Goal: Task Accomplishment & Management: Manage account settings

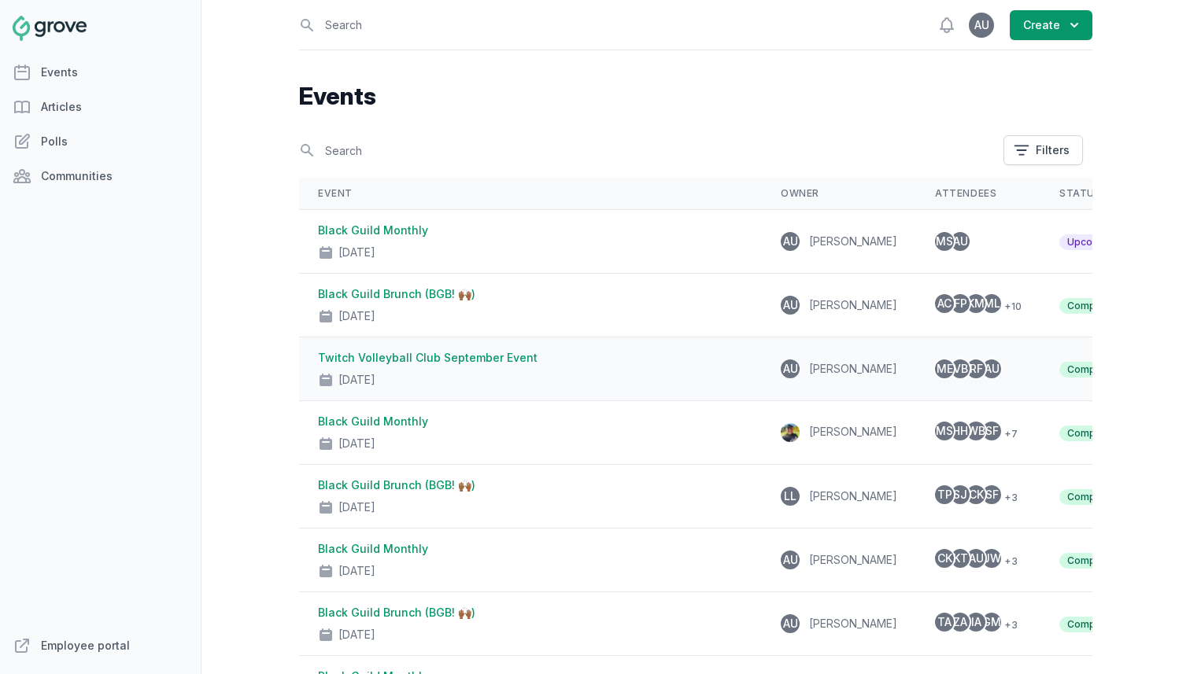
click at [332, 358] on link "Twitch Volleyball Club September Event" at bounding box center [428, 357] width 220 height 13
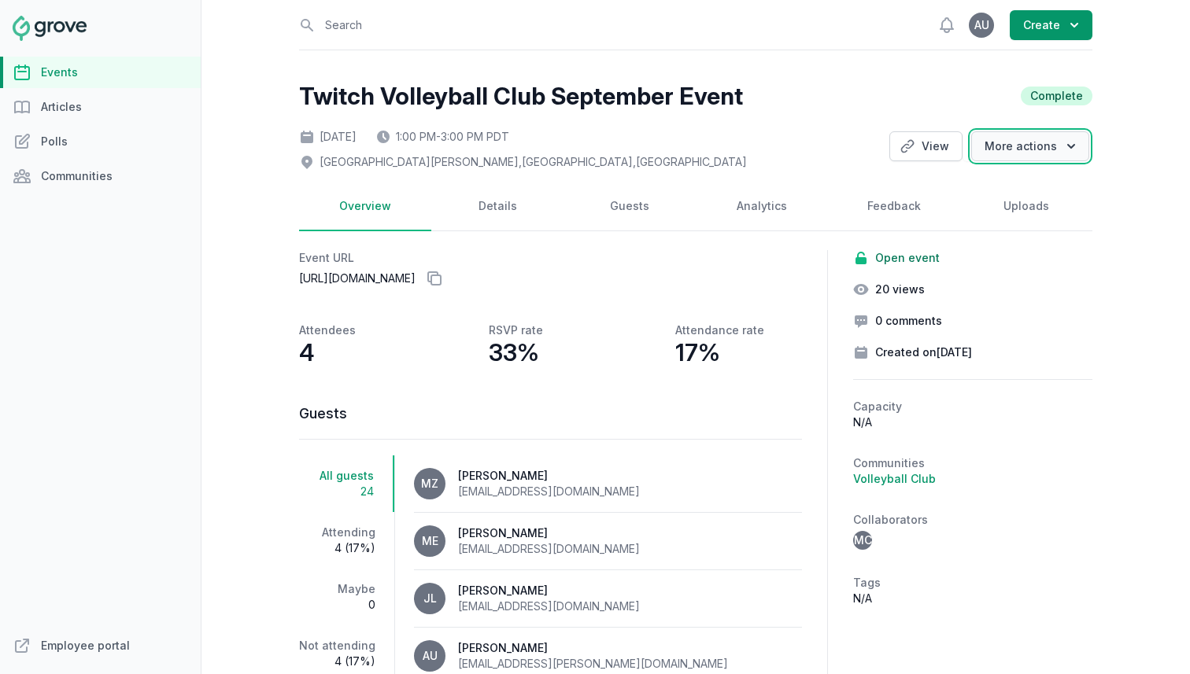
click at [1047, 137] on button "More actions" at bounding box center [1030, 146] width 118 height 30
click at [966, 184] on link "Clone" at bounding box center [1001, 178] width 176 height 28
select select "offsite"
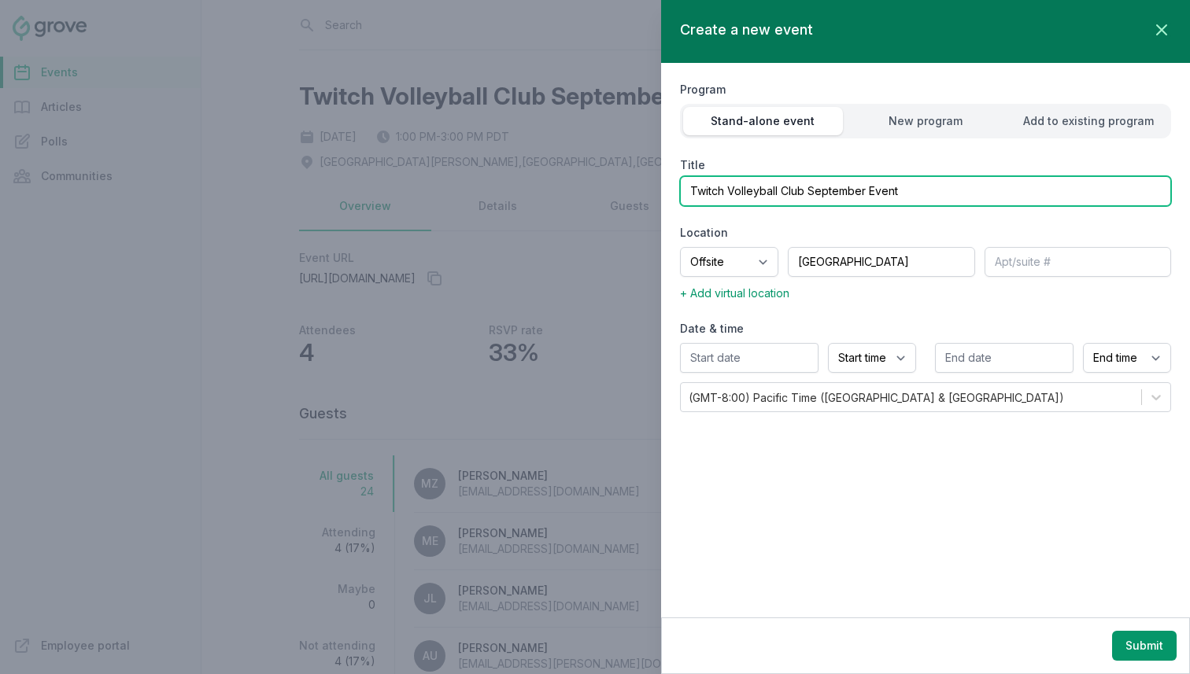
click at [826, 190] on input "Twitch Volleyball Club September Event" at bounding box center [925, 191] width 491 height 30
type input "Twitch Volleyball Club October Event"
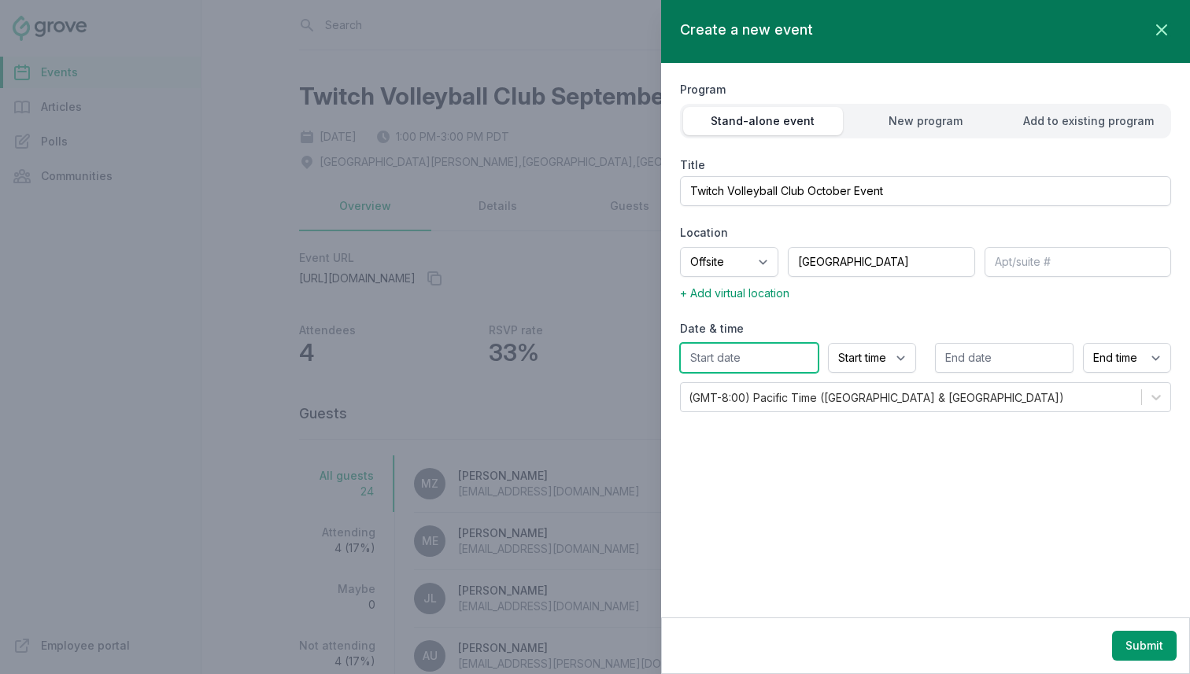
click at [792, 368] on input "text" at bounding box center [749, 358] width 139 height 30
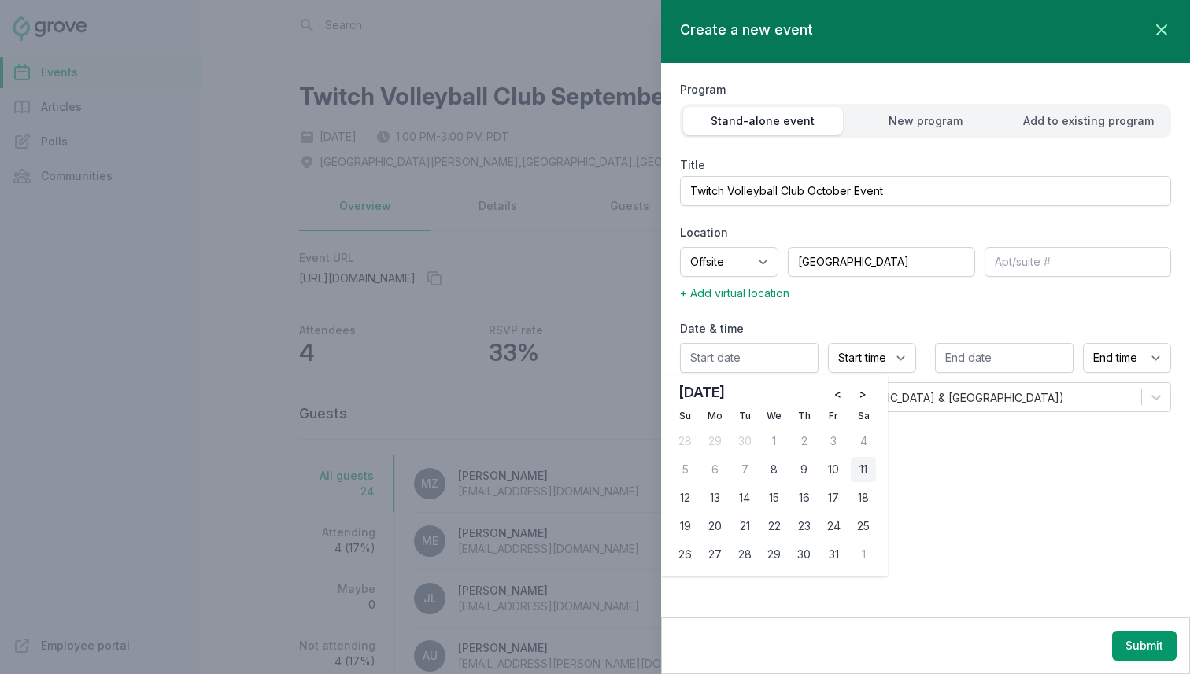
click at [859, 467] on div "11" at bounding box center [863, 469] width 25 height 25
type input "10/11/2025"
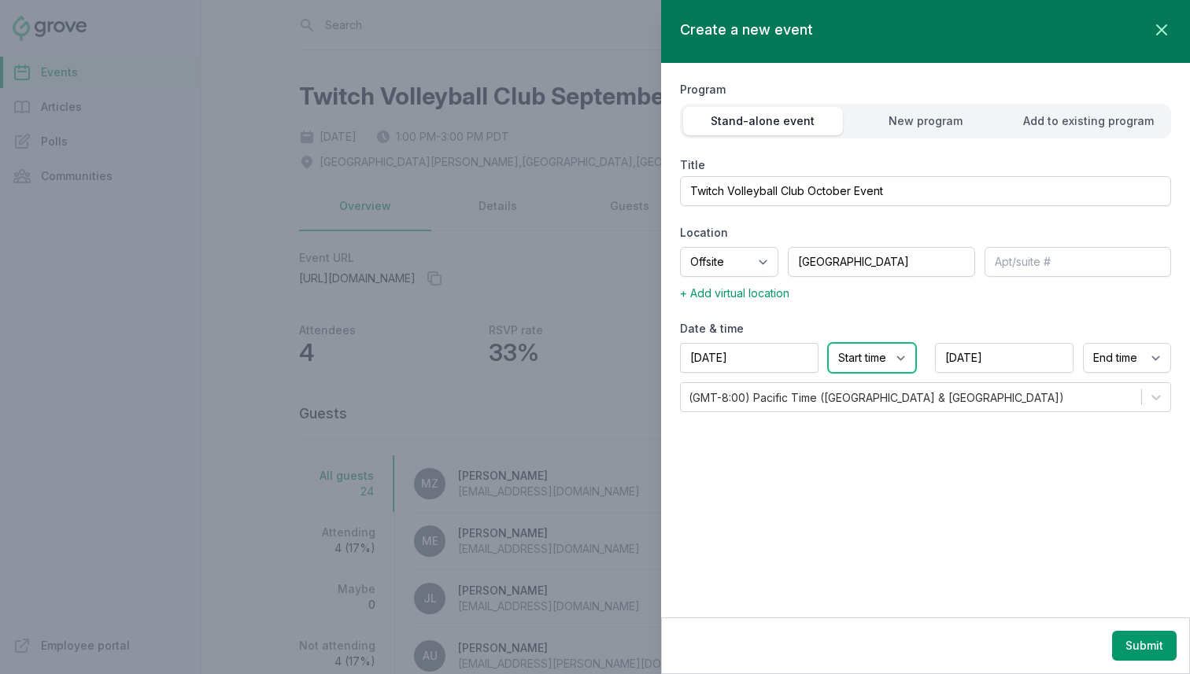
click at [848, 354] on select "Start time 12:00 AM 12:15 AM 12:30 AM 12:45 AM 1:00 AM 1:15 AM 1:30 AM 1:45 AM …" at bounding box center [872, 358] width 88 height 30
select select "1:00 PM"
click at [828, 343] on select "Start time 12:00 AM 12:15 AM 12:30 AM 12:45 AM 1:00 AM 1:15 AM 1:30 AM 1:45 AM …" at bounding box center [872, 358] width 88 height 30
click at [1103, 357] on select "End time 12:00 AM 12:15 AM 12:30 AM 12:45 AM 1:00 AM 1:15 AM 1:30 AM 1:45 AM 2:…" at bounding box center [1127, 358] width 88 height 30
click at [1083, 343] on select "End time 12:00 AM 12:15 AM 12:30 AM 12:45 AM 1:00 AM 1:15 AM 1:30 AM 1:45 AM 2:…" at bounding box center [1127, 358] width 88 height 30
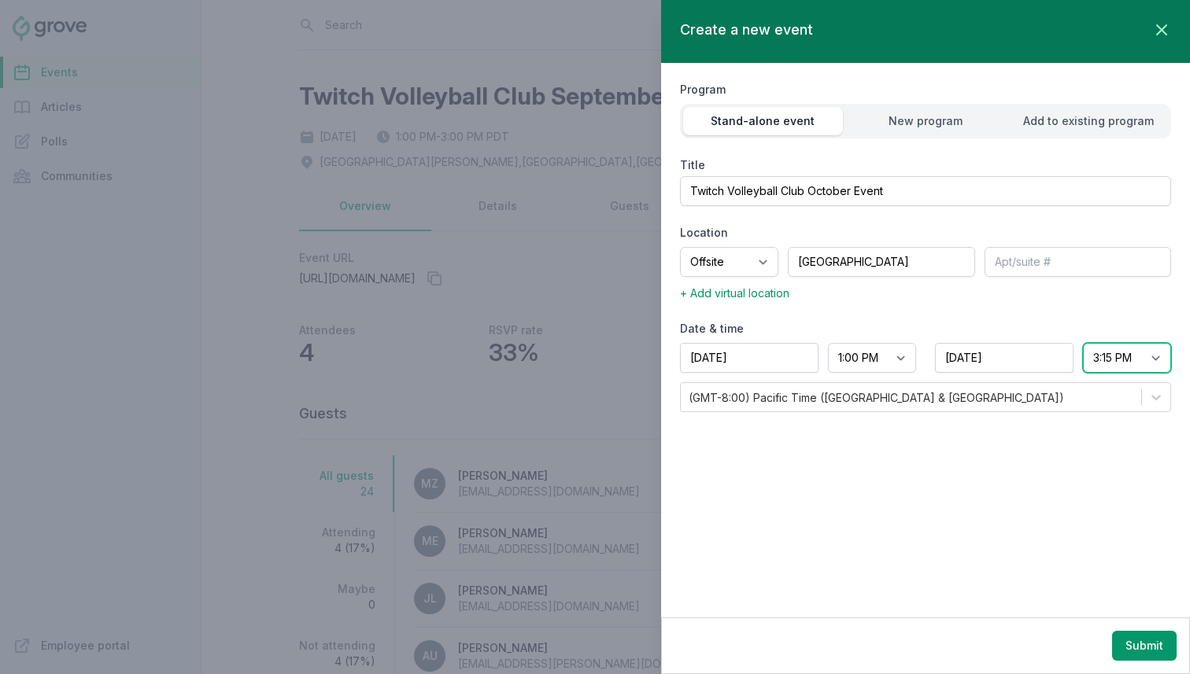
click at [1121, 360] on select "End time 12:00 AM 12:15 AM 12:30 AM 12:45 AM 1:00 AM 1:15 AM 1:30 AM 1:45 AM 2:…" at bounding box center [1127, 358] width 88 height 30
select select "3:00 PM"
click at [1083, 343] on select "End time 12:00 AM 12:15 AM 12:30 AM 12:45 AM 1:00 AM 1:15 AM 1:30 AM 1:45 AM 2:…" at bounding box center [1127, 358] width 88 height 30
click at [1126, 649] on button "Submit" at bounding box center [1144, 646] width 65 height 30
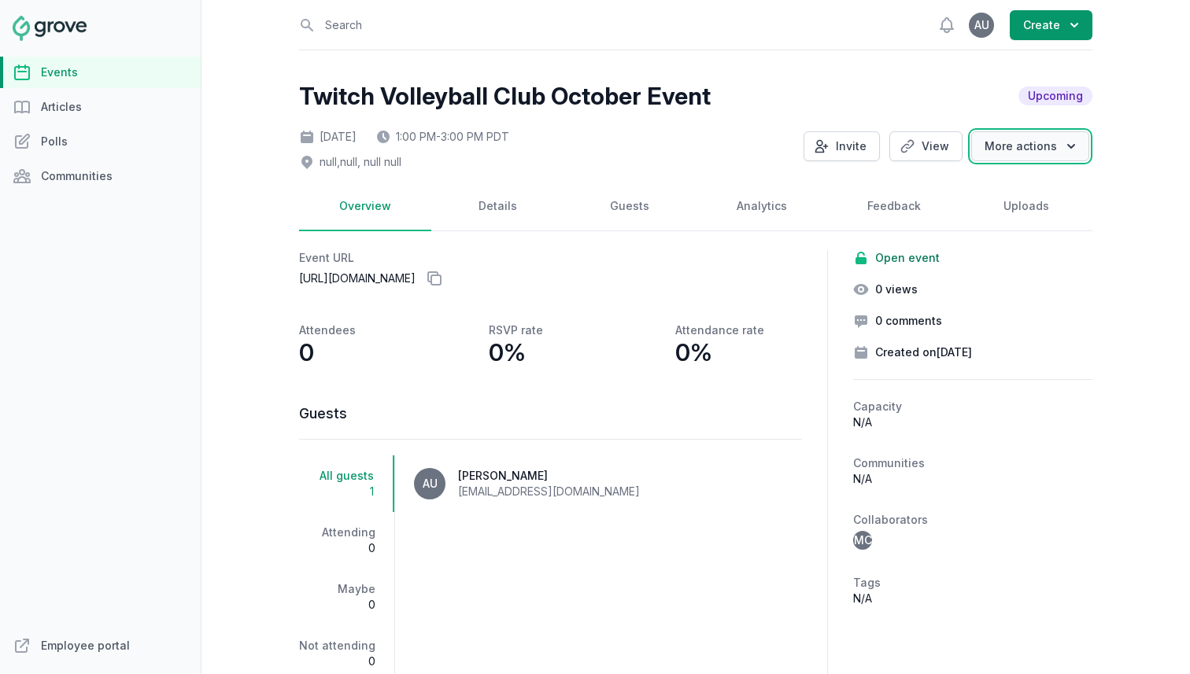
click at [1002, 140] on button "More actions" at bounding box center [1030, 146] width 118 height 30
click at [503, 192] on link "Details" at bounding box center [497, 207] width 132 height 49
select select "offsite"
select select "1:00 PM"
select select "3:00 PM"
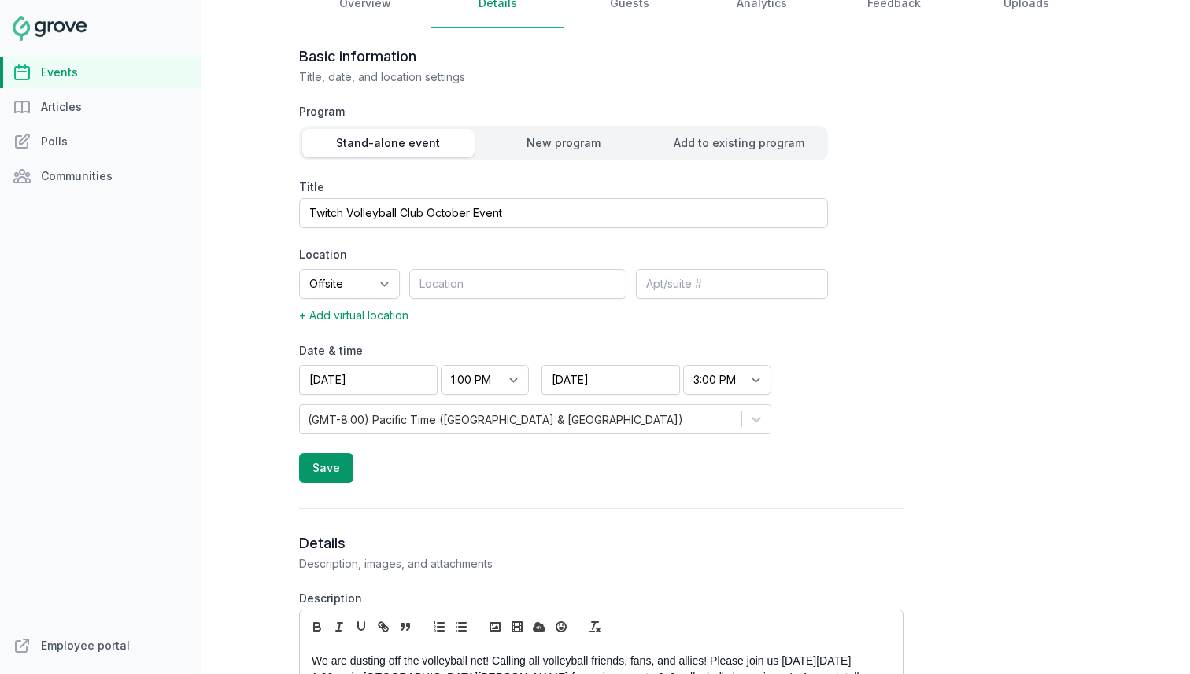
scroll to position [213, 0]
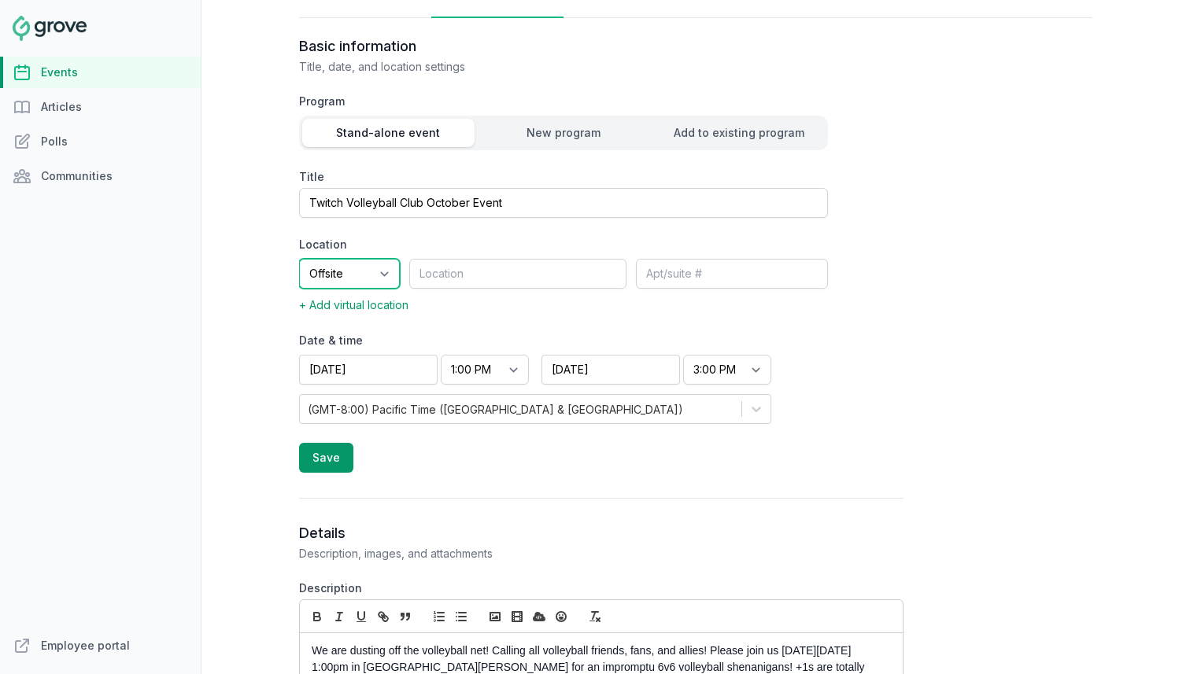
click at [386, 286] on select "Onsite Offsite Virtual only" at bounding box center [349, 274] width 101 height 30
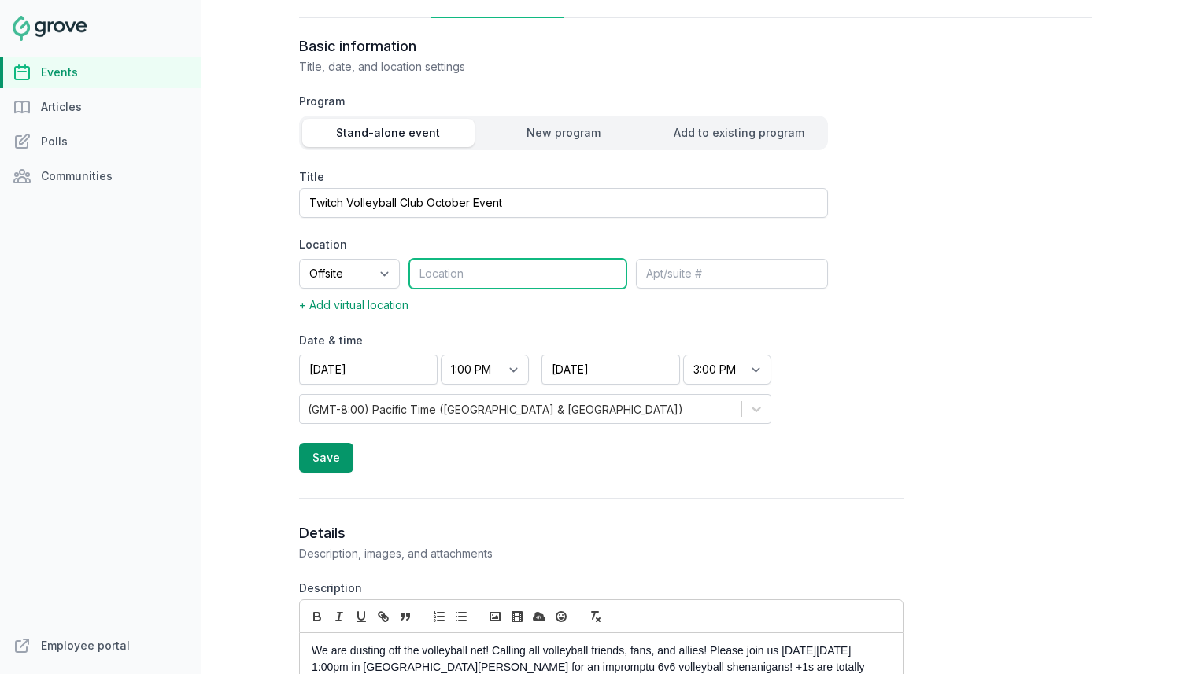
click at [451, 270] on input "text" at bounding box center [517, 274] width 217 height 30
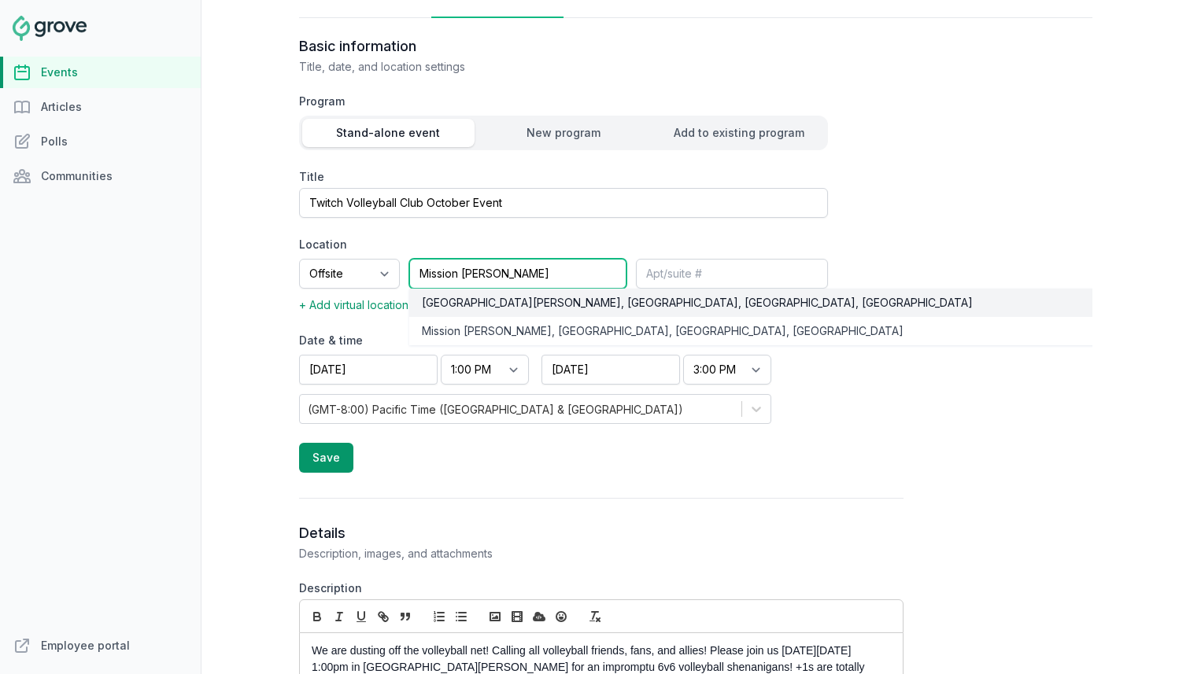
click at [474, 295] on div "Mission Dolores Park, 19th Street, San Francisco, CA, USA" at bounding box center [806, 303] width 768 height 16
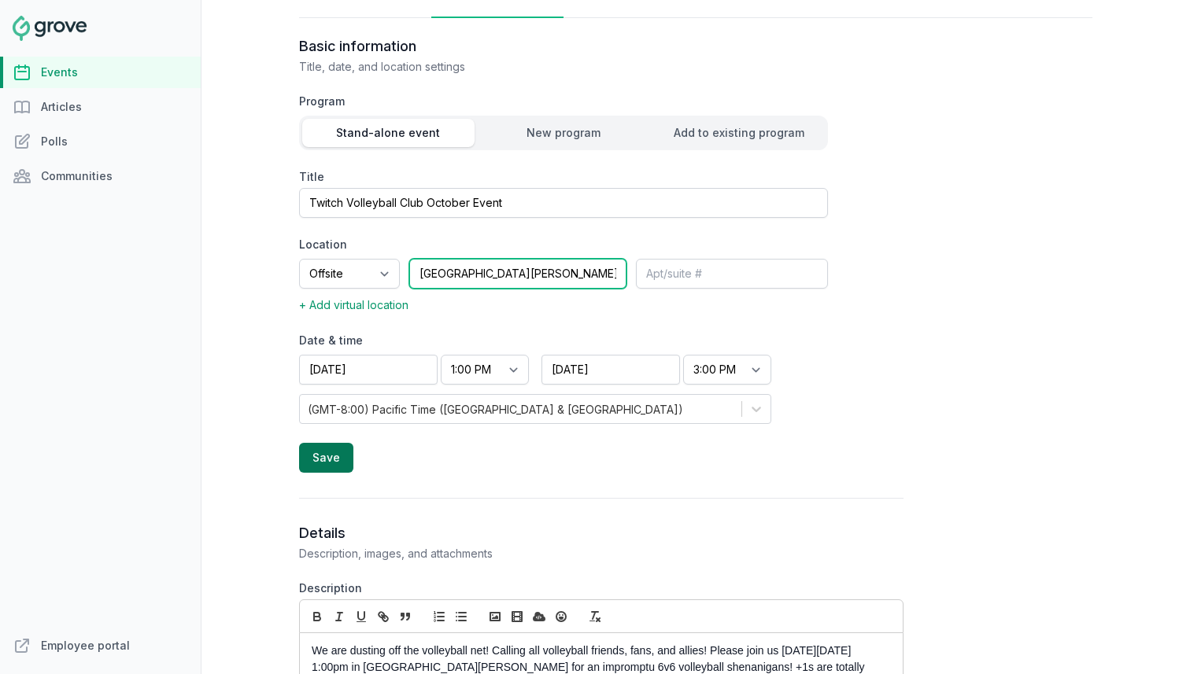
type input "Mission Dolores Park, 19th Street, San Francisco, CA, USA"
click at [335, 460] on button "Save" at bounding box center [326, 458] width 54 height 30
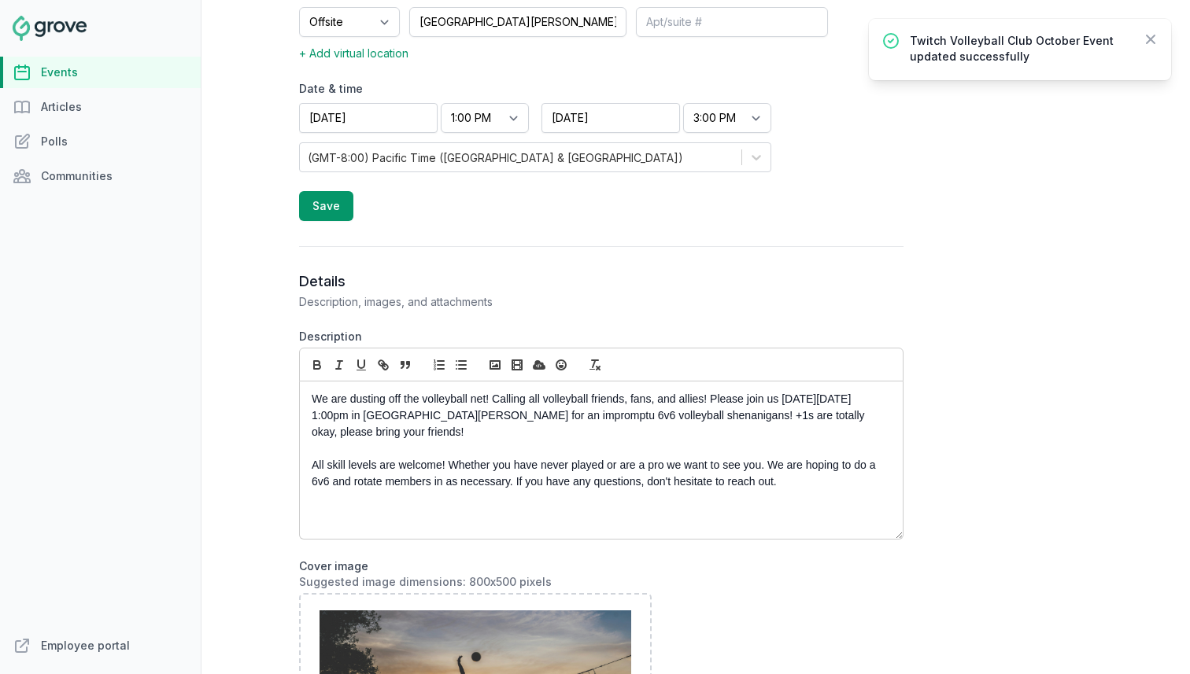
scroll to position [493, 0]
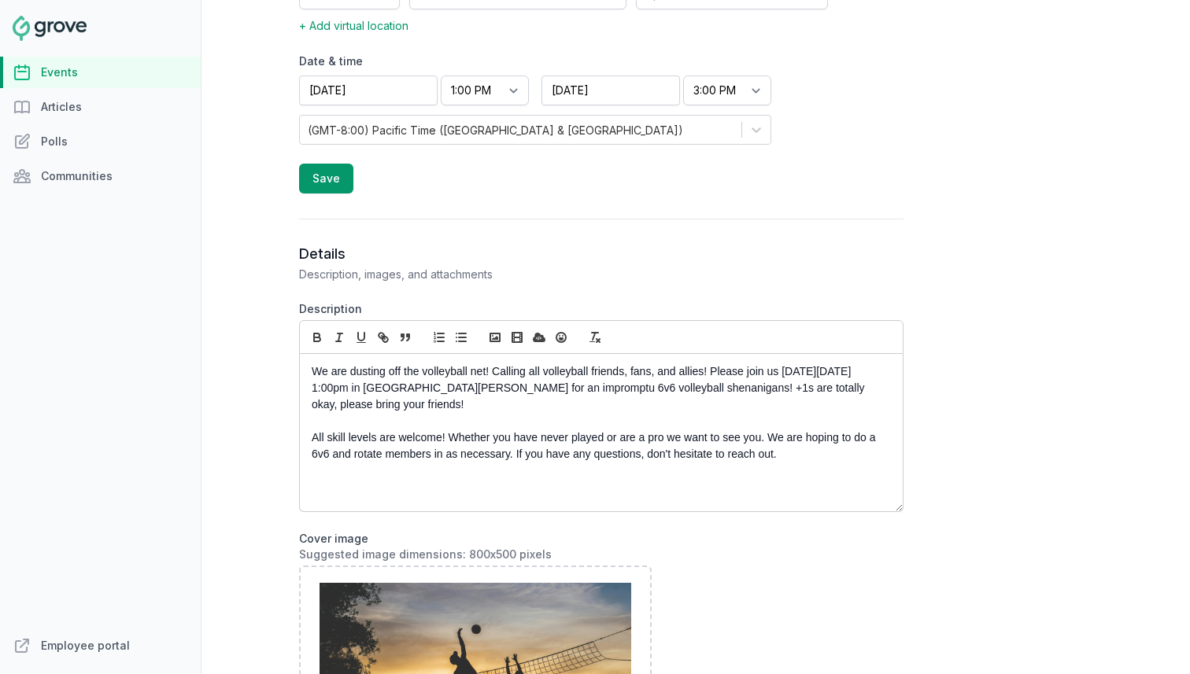
click at [480, 375] on p "We are dusting off the volleyball net! Calling all volleyball friends, fans, an…" at bounding box center [597, 389] width 571 height 50
click at [360, 392] on p "We are dusting off the volleyball net yet again! Calling all volleyball friends…" at bounding box center [597, 389] width 571 height 50
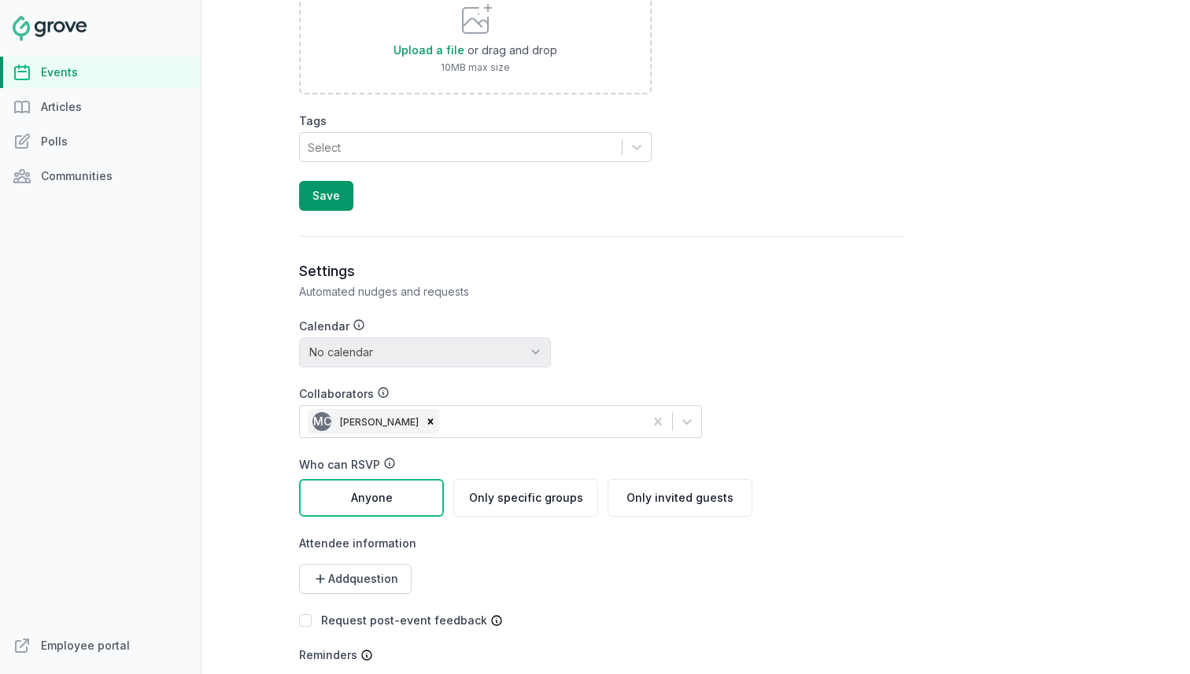
scroll to position [1719, 0]
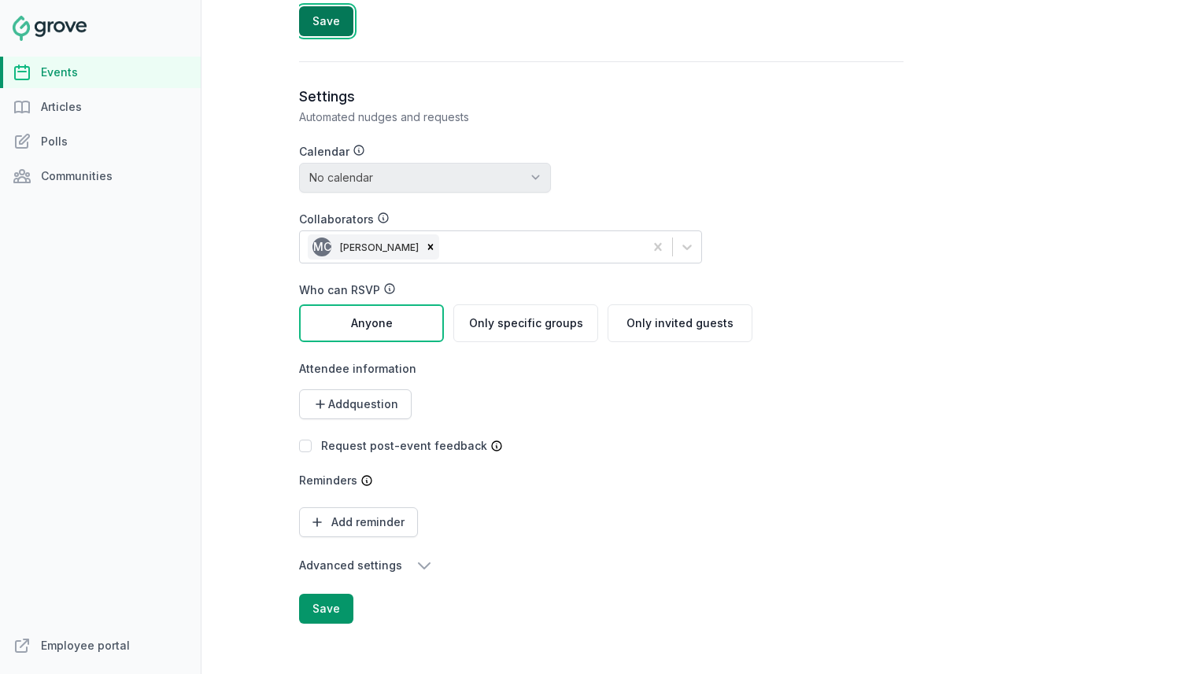
click at [328, 12] on button "Save" at bounding box center [326, 21] width 54 height 30
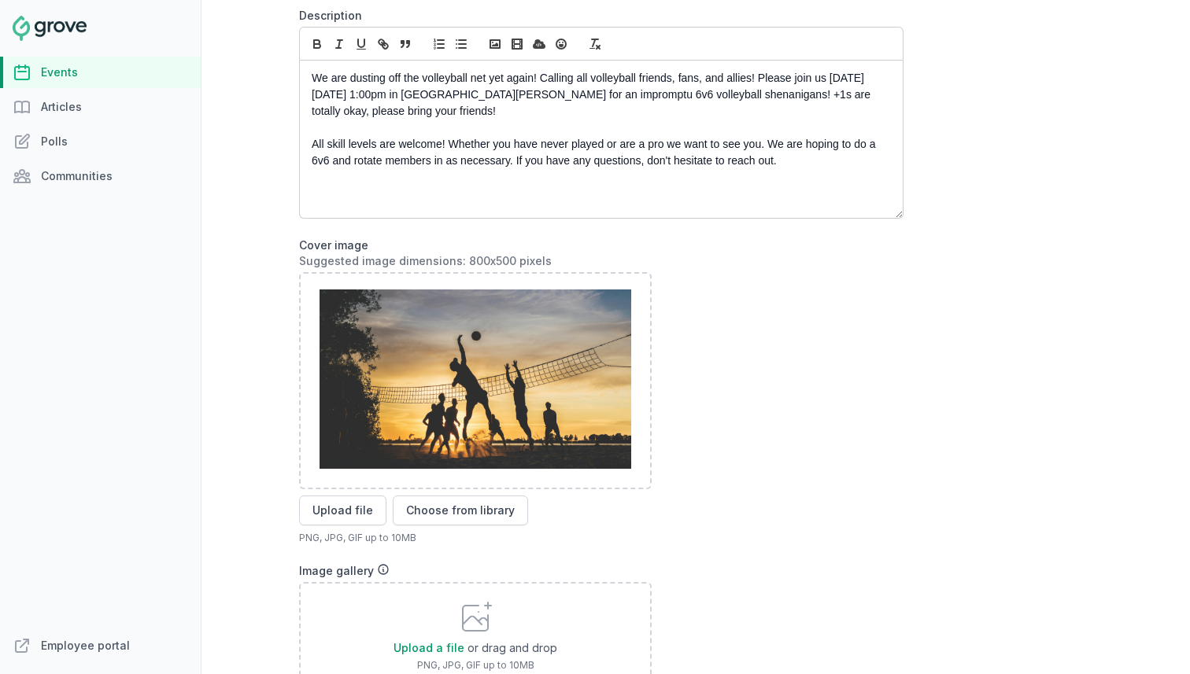
scroll to position [780, 0]
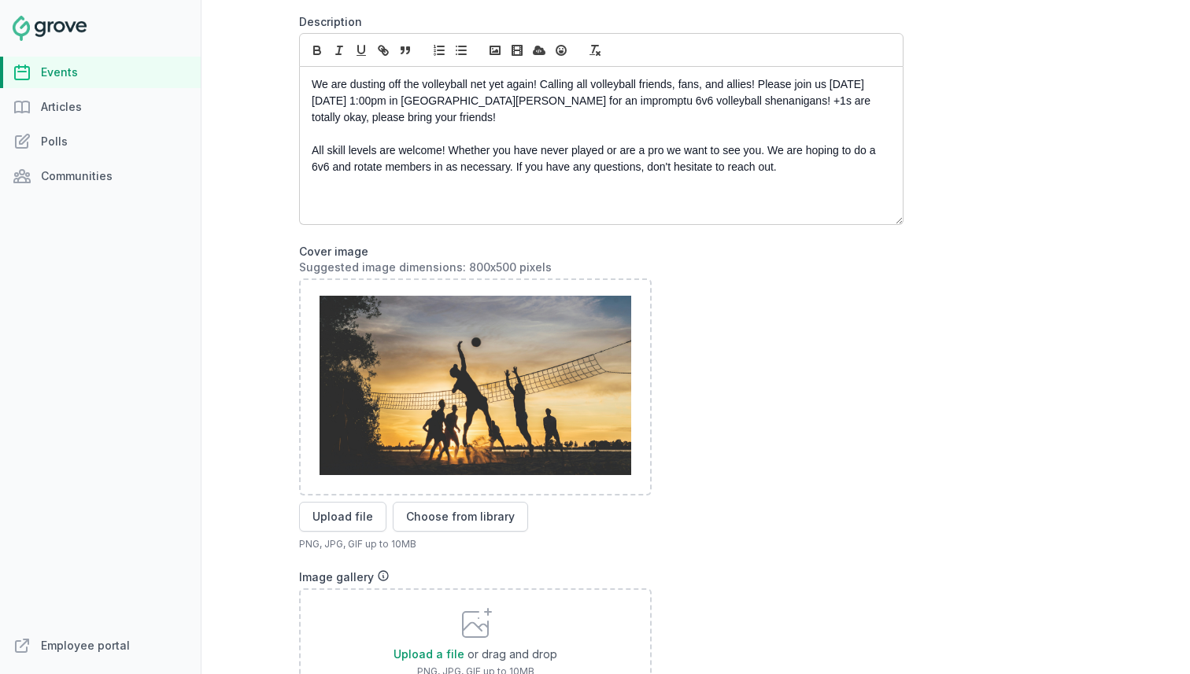
click at [410, 124] on p "We are dusting off the volleyball net yet again! Calling all volleyball friends…" at bounding box center [597, 101] width 571 height 50
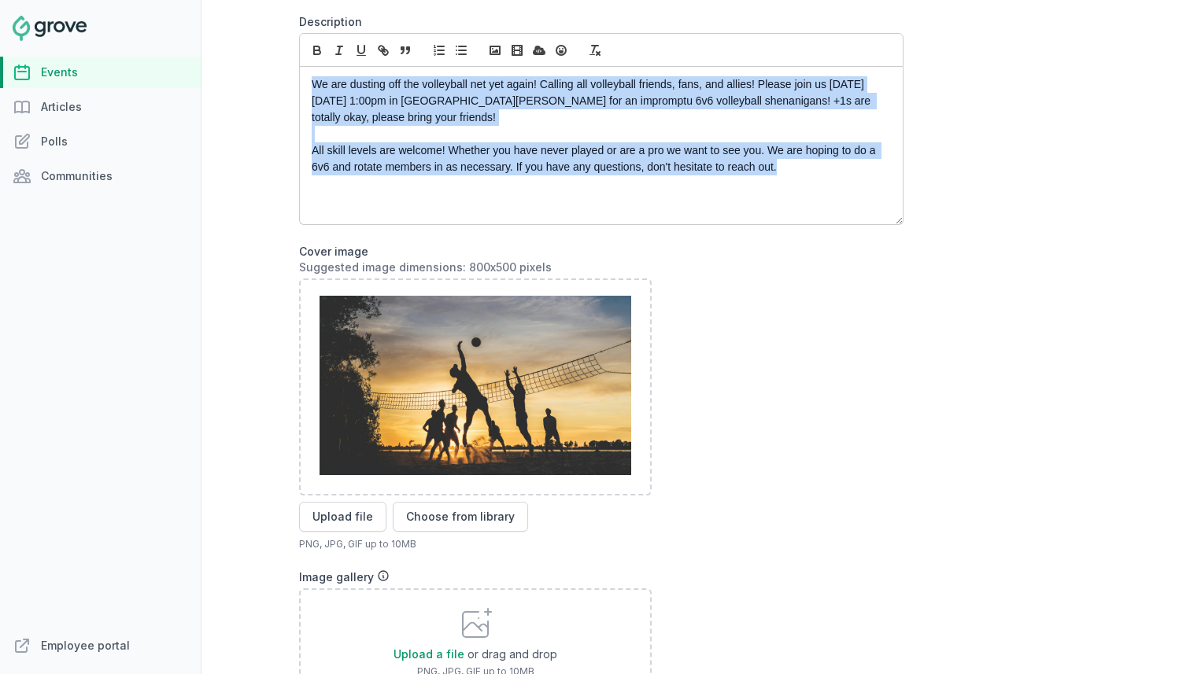
copy div "We are dusting off the volleyball net yet again! Calling all volleyball friends…"
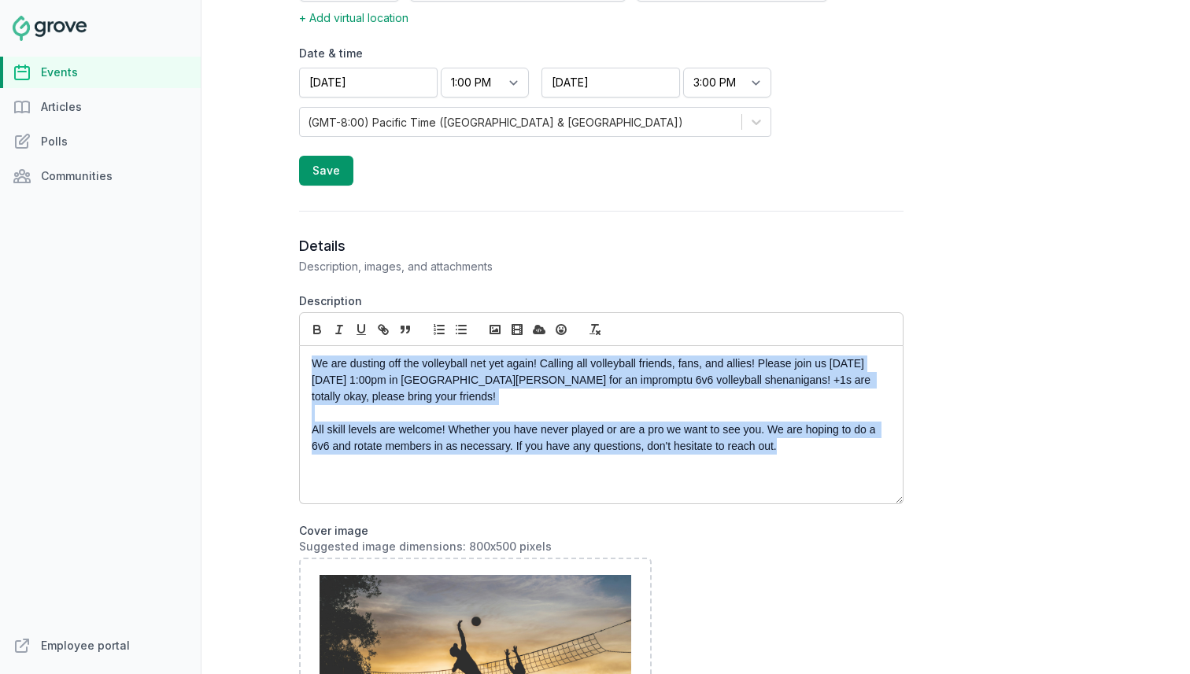
scroll to position [493, 0]
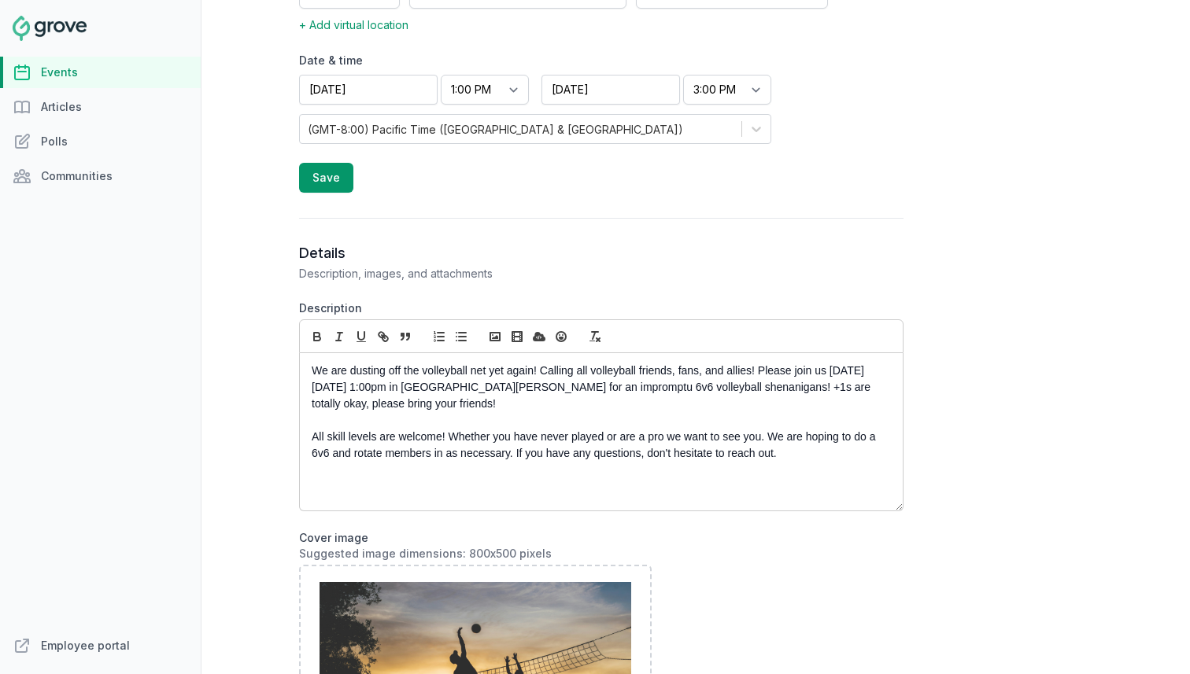
click at [482, 450] on p "All skill levels are welcome! Whether you have never played or are a pro we wan…" at bounding box center [597, 445] width 571 height 33
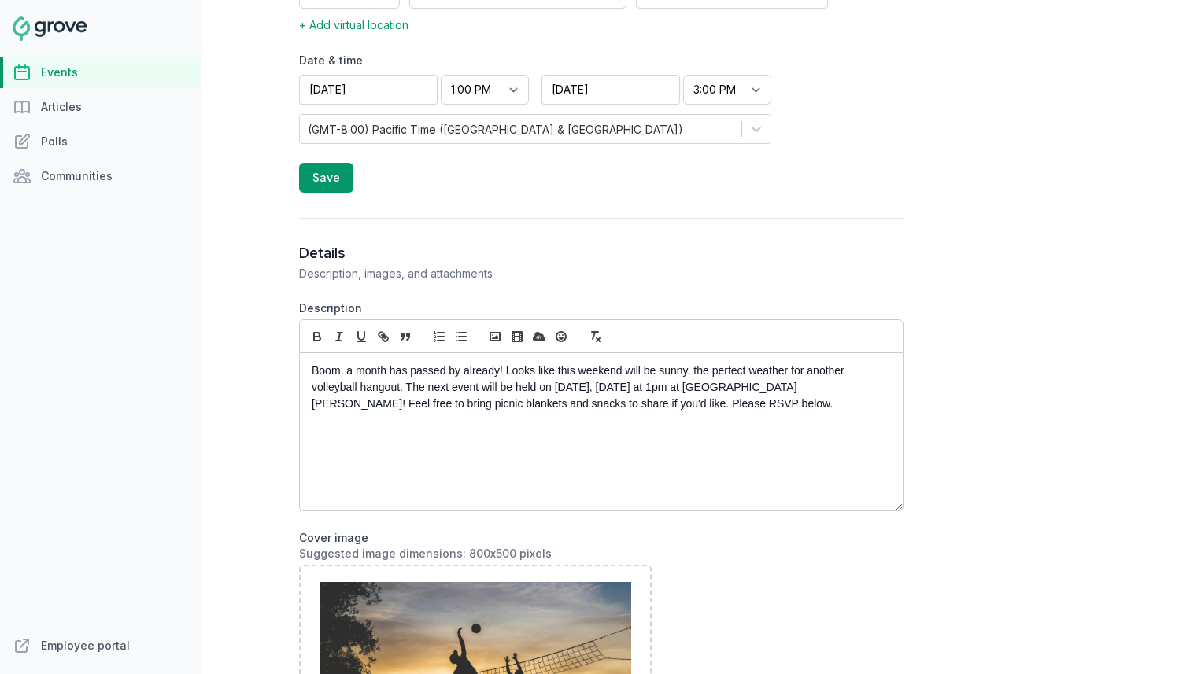
scroll to position [0, 0]
click at [652, 412] on div "Boom, a month has passed by already! Looks like this weekend will be sunny, the…" at bounding box center [601, 431] width 603 height 157
click at [653, 405] on p "Boom, a month has passed by already! Looks like this weekend will be sunny, the…" at bounding box center [597, 388] width 571 height 50
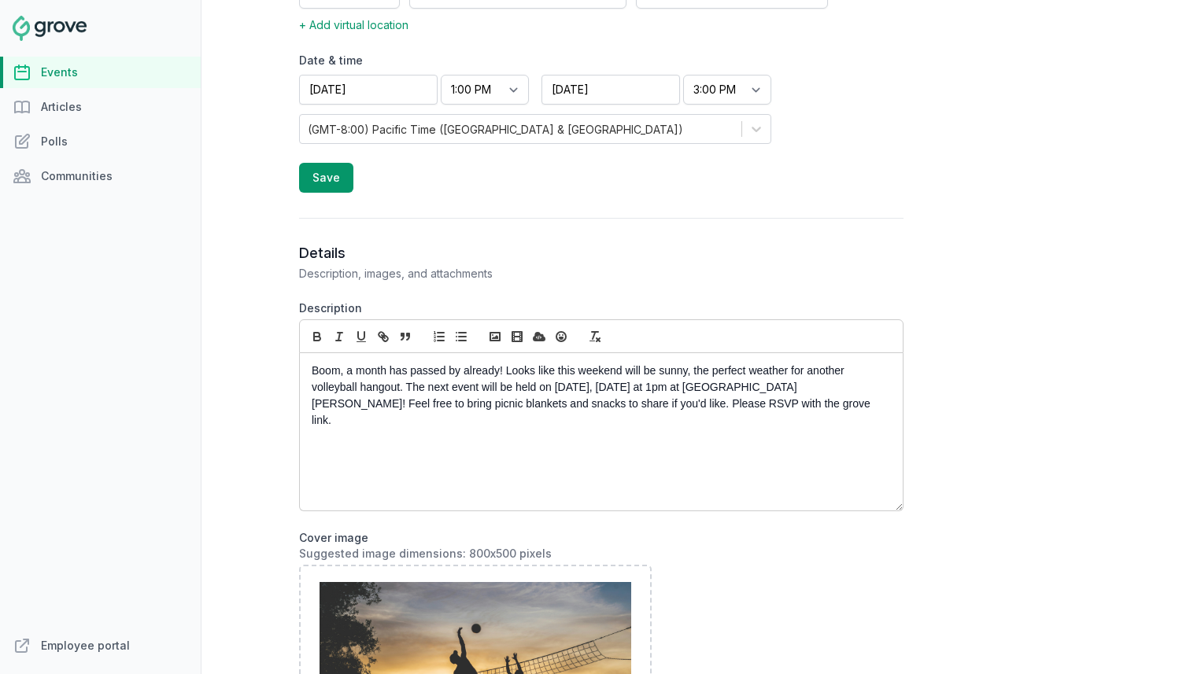
click at [774, 403] on p "Boom, a month has passed by already! Looks like this weekend will be sunny, the…" at bounding box center [597, 396] width 571 height 66
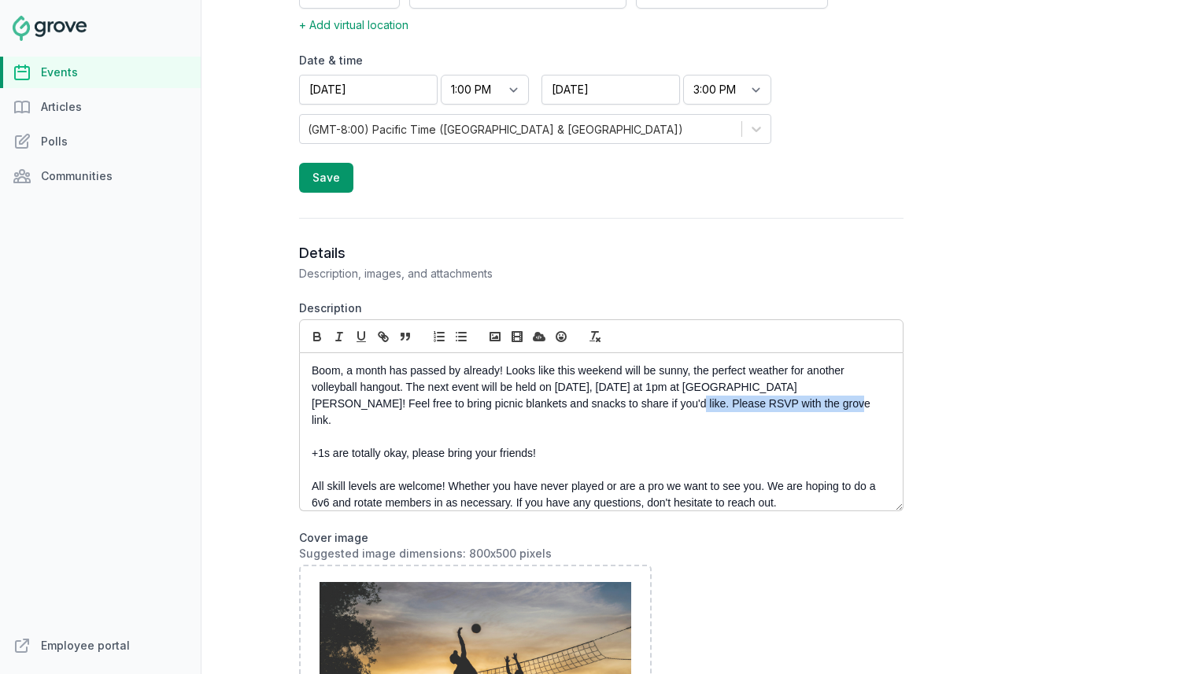
drag, startPoint x: 750, startPoint y: 405, endPoint x: 570, endPoint y: 405, distance: 180.2
click at [570, 405] on p "Boom, a month has passed by already! Looks like this weekend will be sunny, the…" at bounding box center [597, 396] width 571 height 66
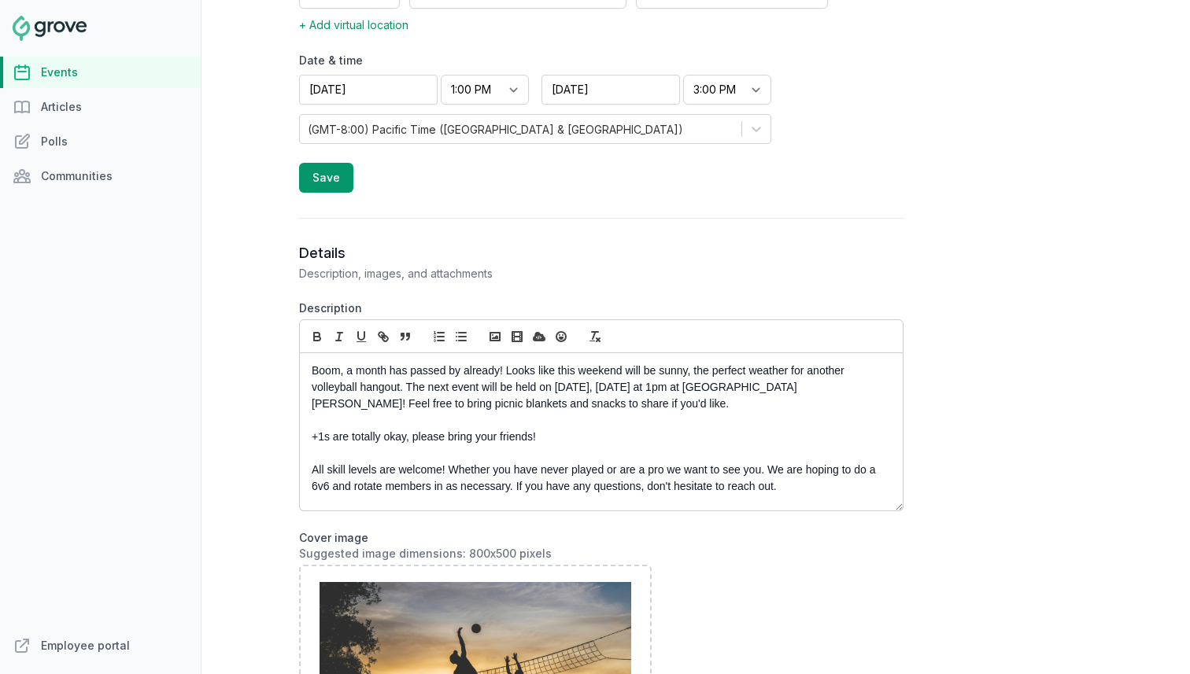
click at [312, 438] on p "+1s are totally okay, please bring your friends!" at bounding box center [597, 437] width 571 height 17
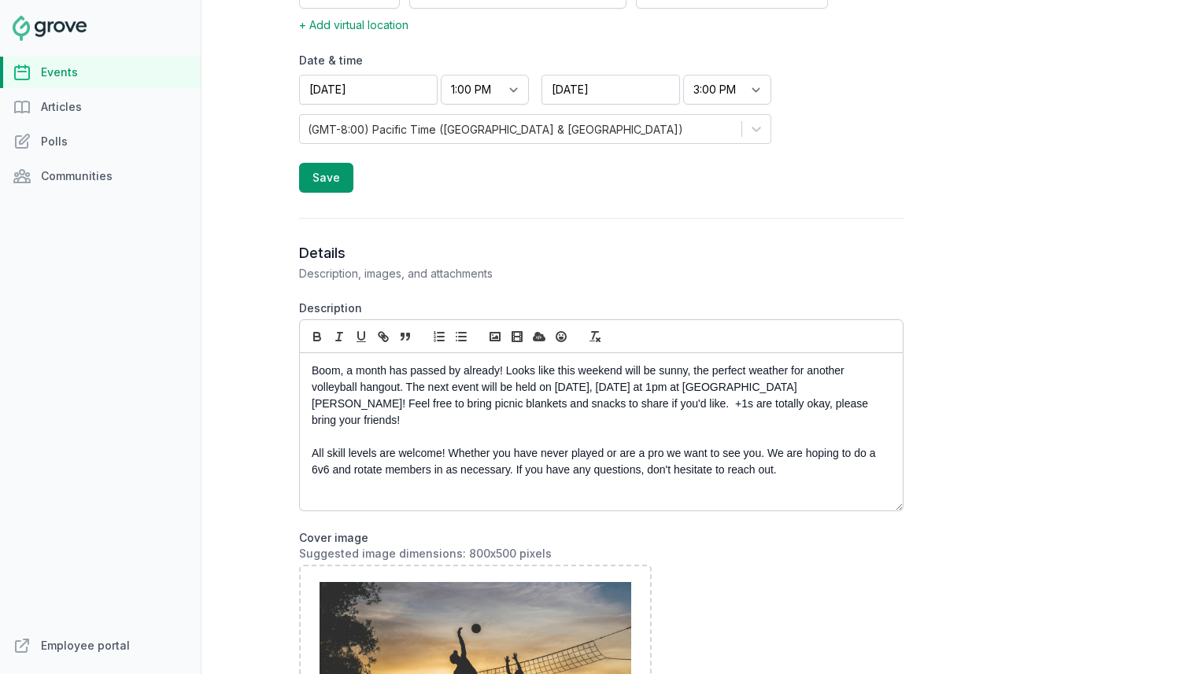
click at [787, 486] on div "Boom, a month has passed by already! Looks like this weekend will be sunny, the…" at bounding box center [601, 431] width 603 height 157
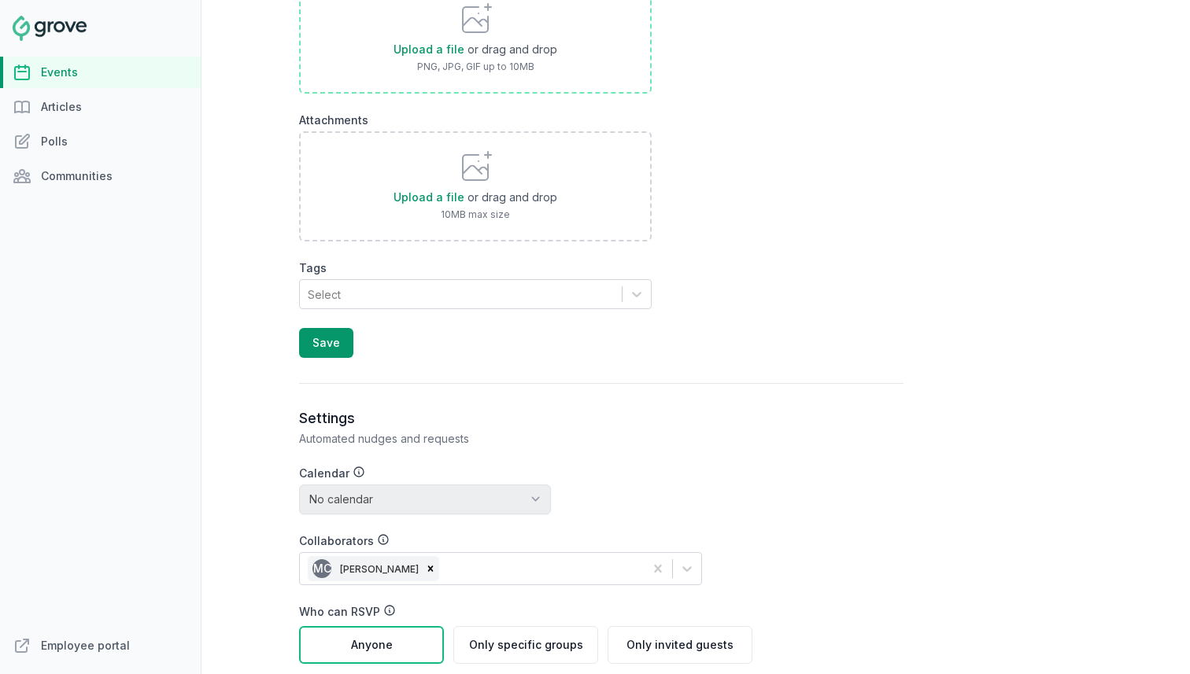
scroll to position [1384, 0]
click at [312, 337] on button "Save" at bounding box center [326, 345] width 54 height 30
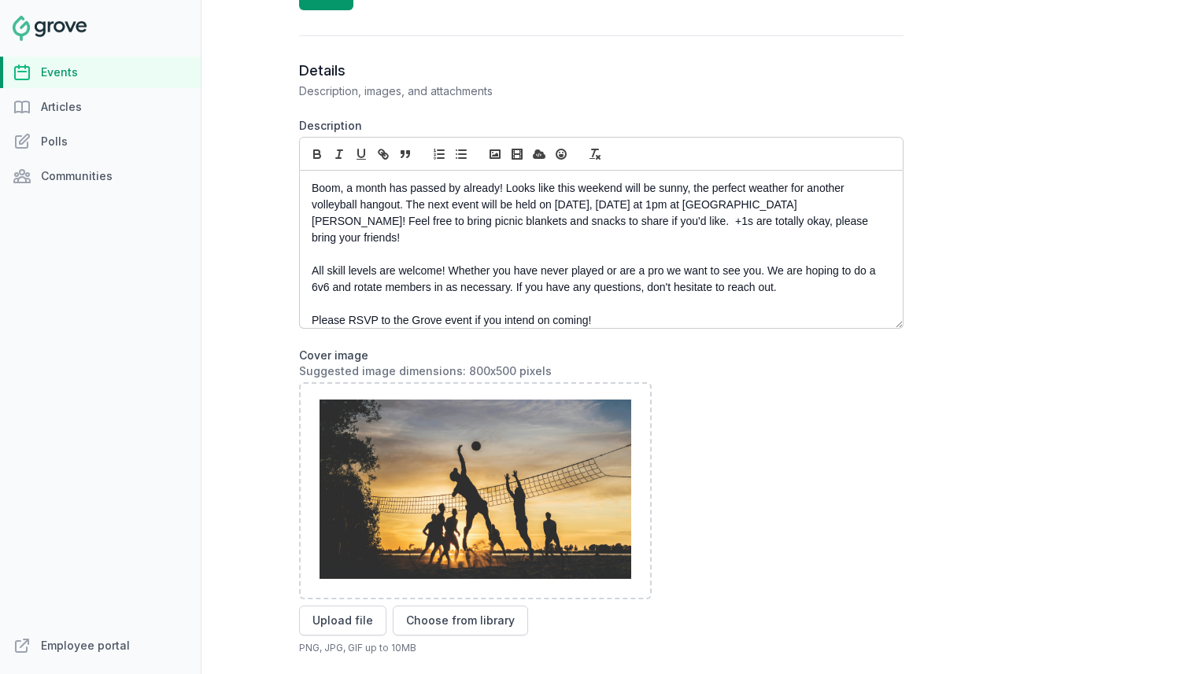
scroll to position [667, 0]
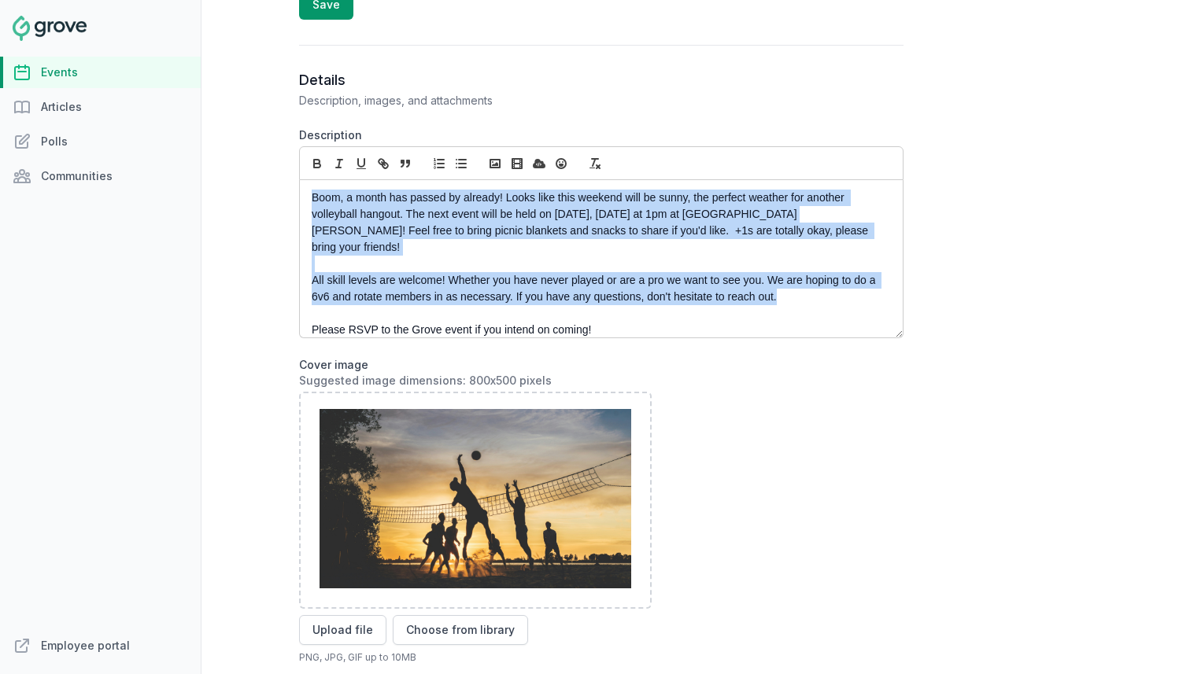
drag, startPoint x: 800, startPoint y: 278, endPoint x: 260, endPoint y: 151, distance: 554.5
click at [260, 151] on div "Open sidebar Search View notifications Open user menu AU Create Twitch Volleyba…" at bounding box center [695, 337] width 988 height 674
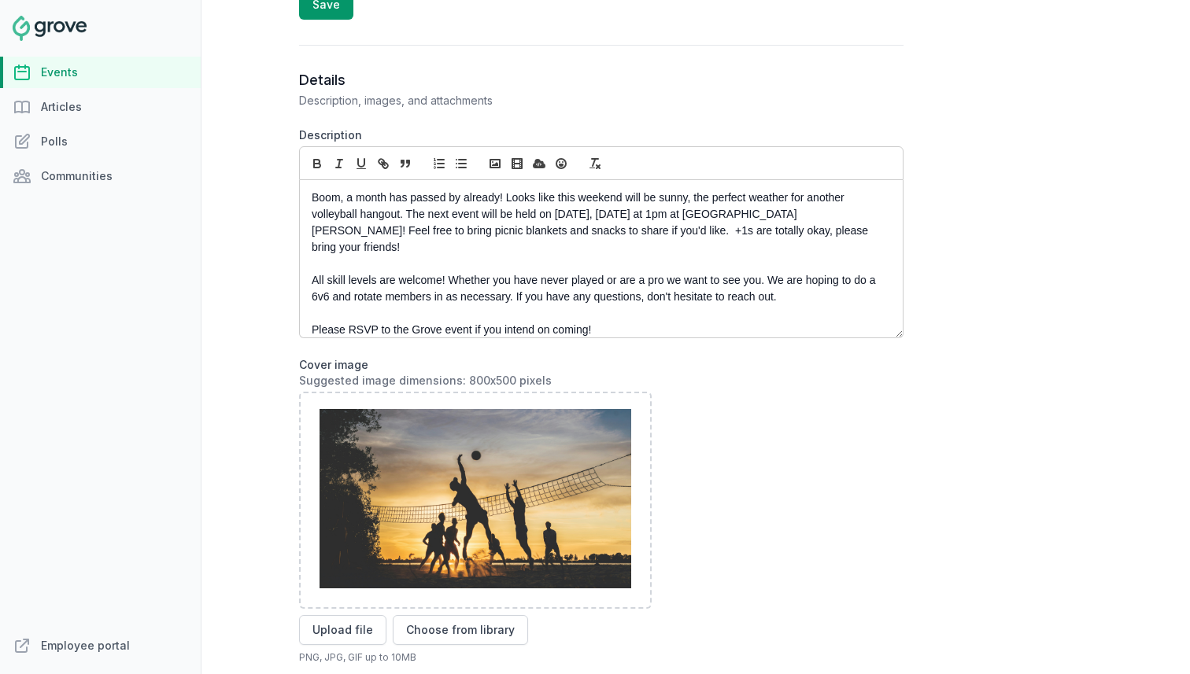
scroll to position [0, 0]
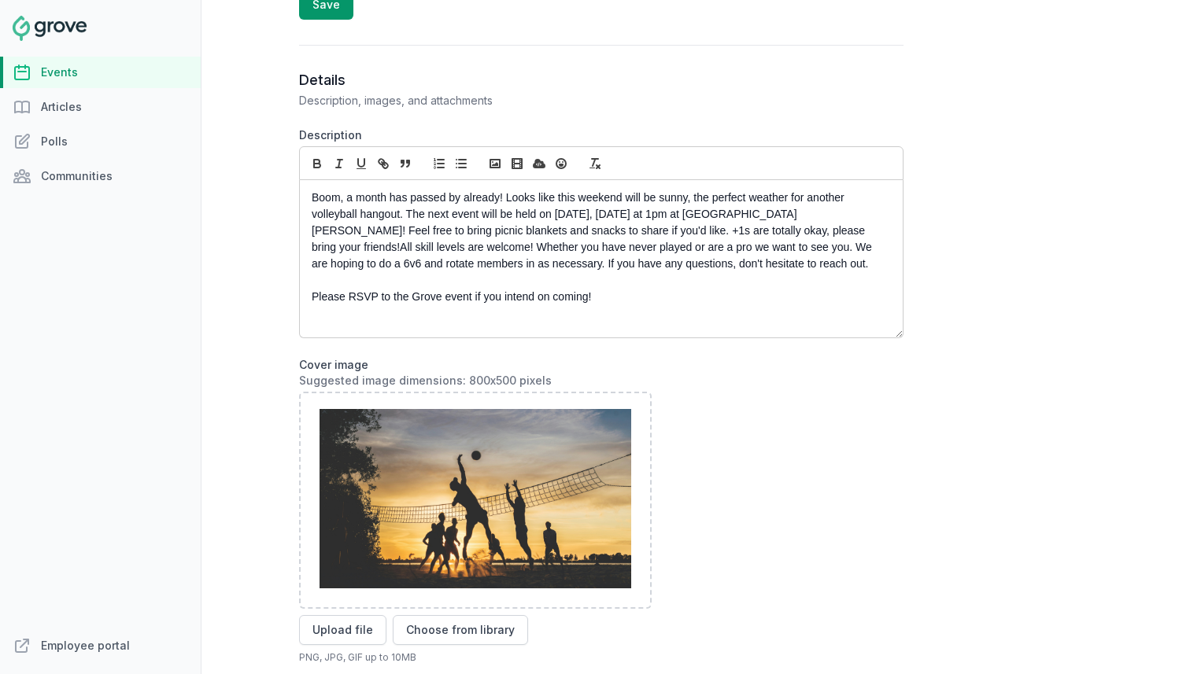
click at [795, 231] on p "Boom, a month has passed by already! Looks like this weekend will be sunny, the…" at bounding box center [597, 231] width 571 height 83
click at [799, 217] on p "Boom, a month has passed by already! Looks like this weekend will be sunny, the…" at bounding box center [597, 231] width 571 height 83
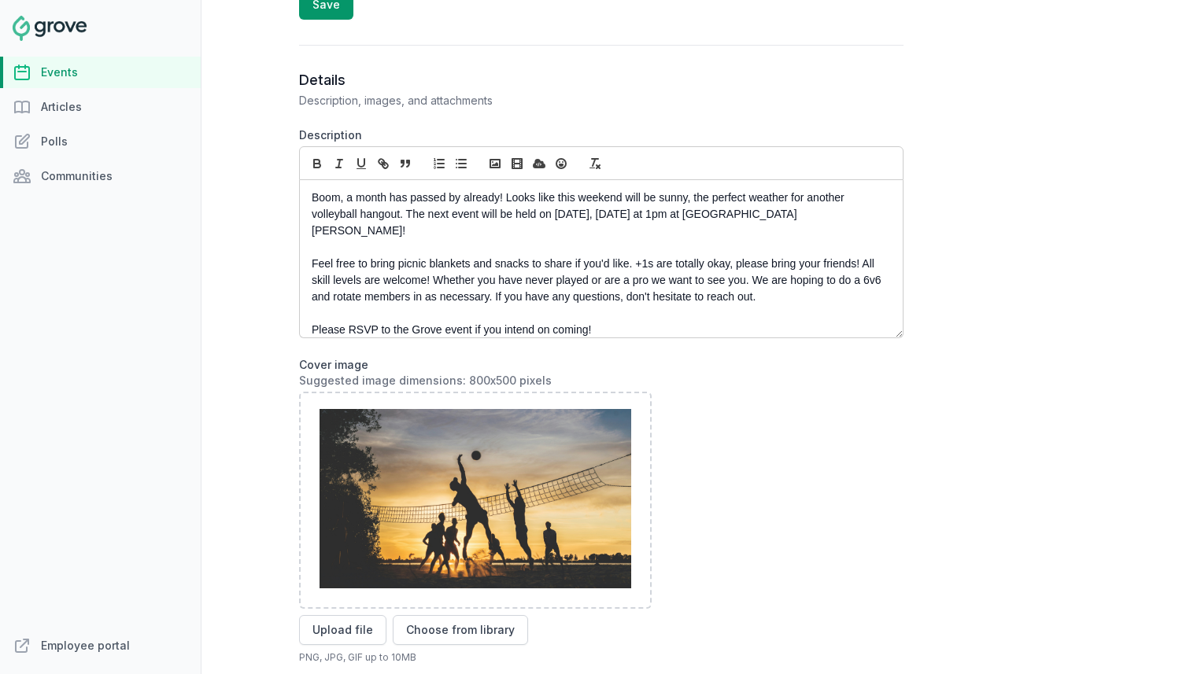
click at [300, 314] on div "Boom, a month has passed by already! Looks like this weekend will be sunny, the…" at bounding box center [601, 258] width 603 height 157
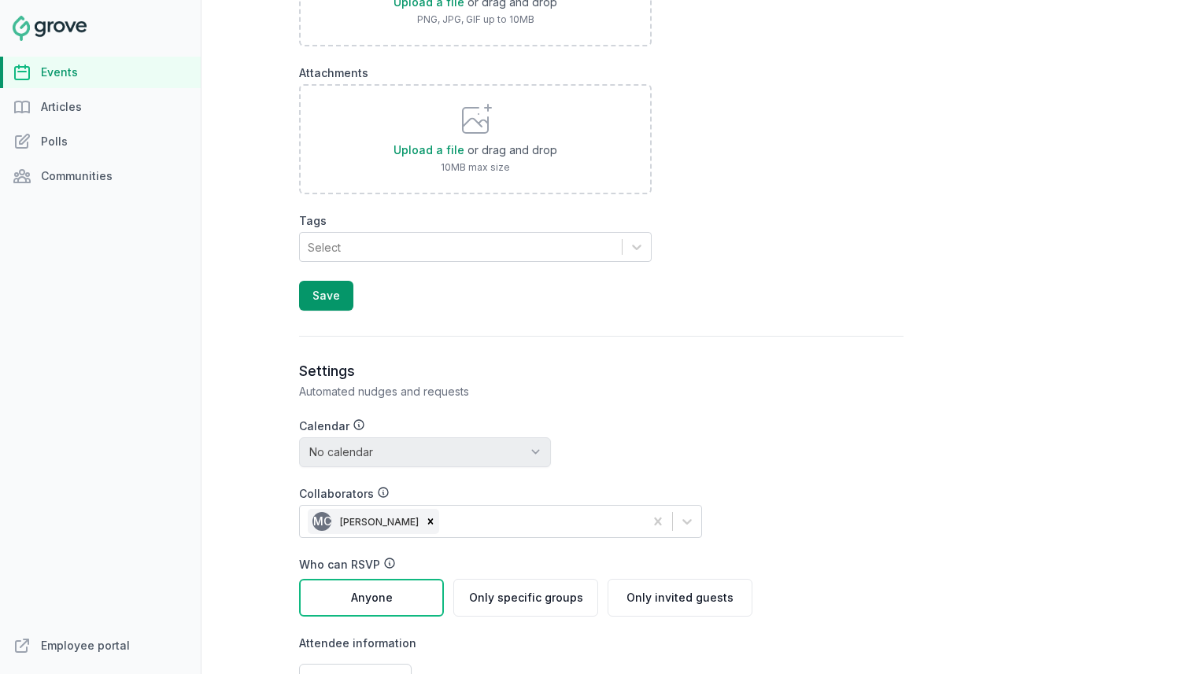
scroll to position [1446, 0]
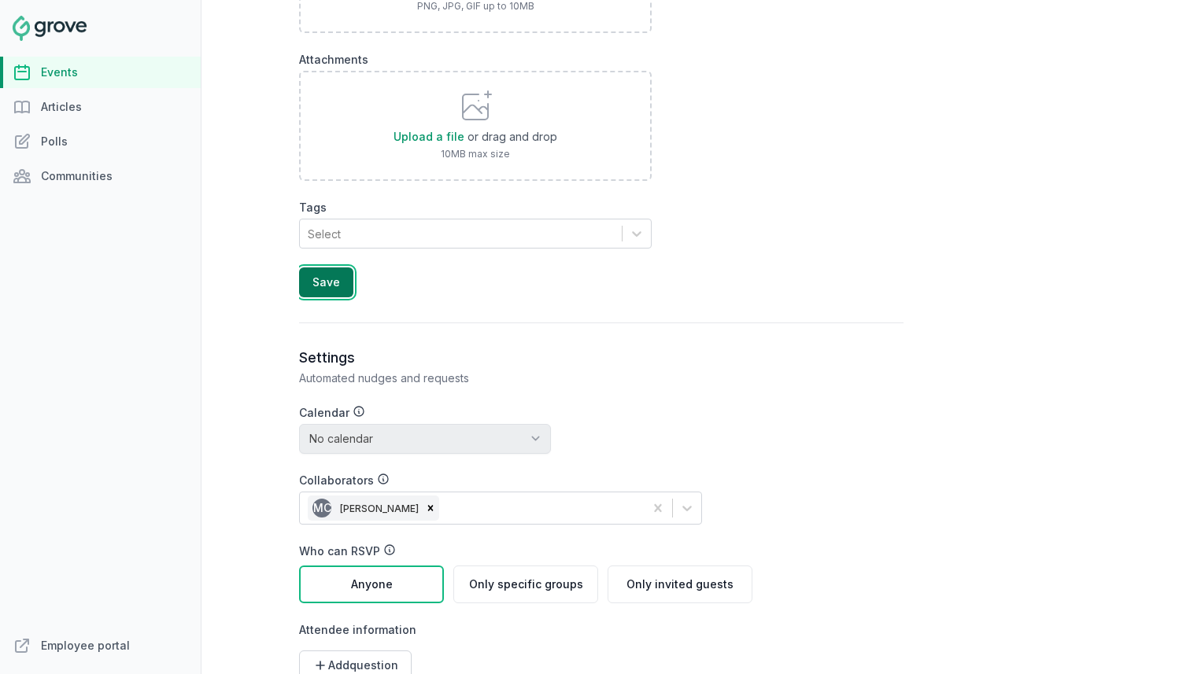
click at [335, 288] on button "Save" at bounding box center [326, 283] width 54 height 30
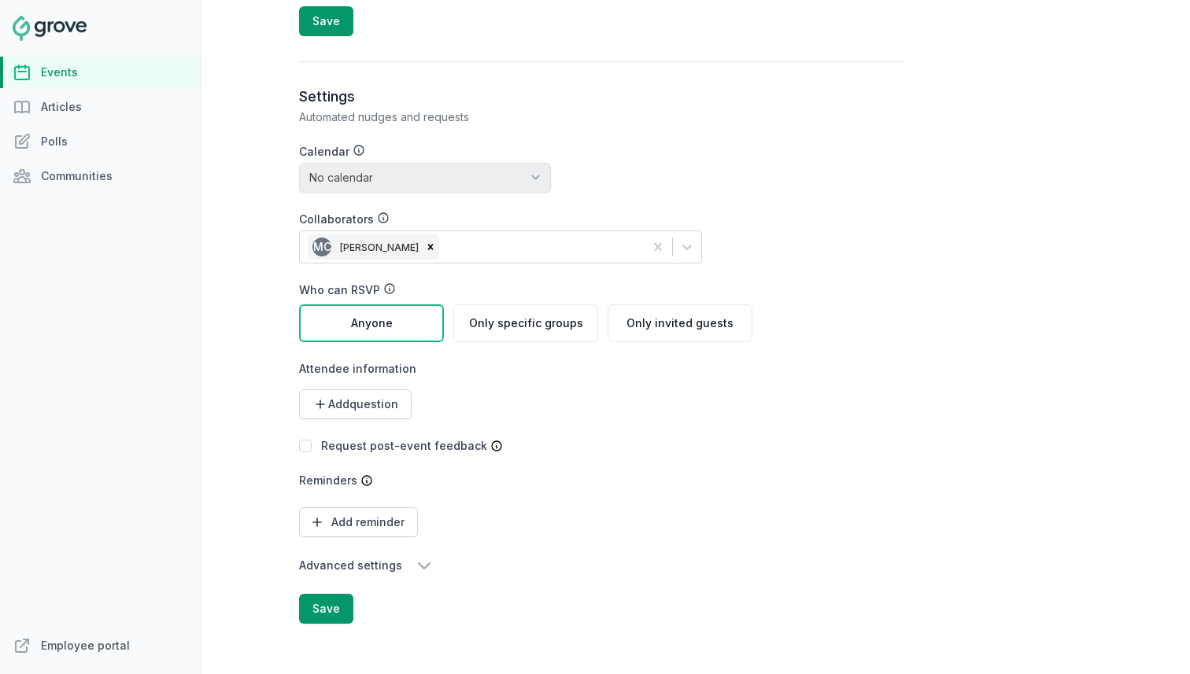
scroll to position [1719, 0]
click at [314, 598] on button "Save" at bounding box center [326, 609] width 54 height 30
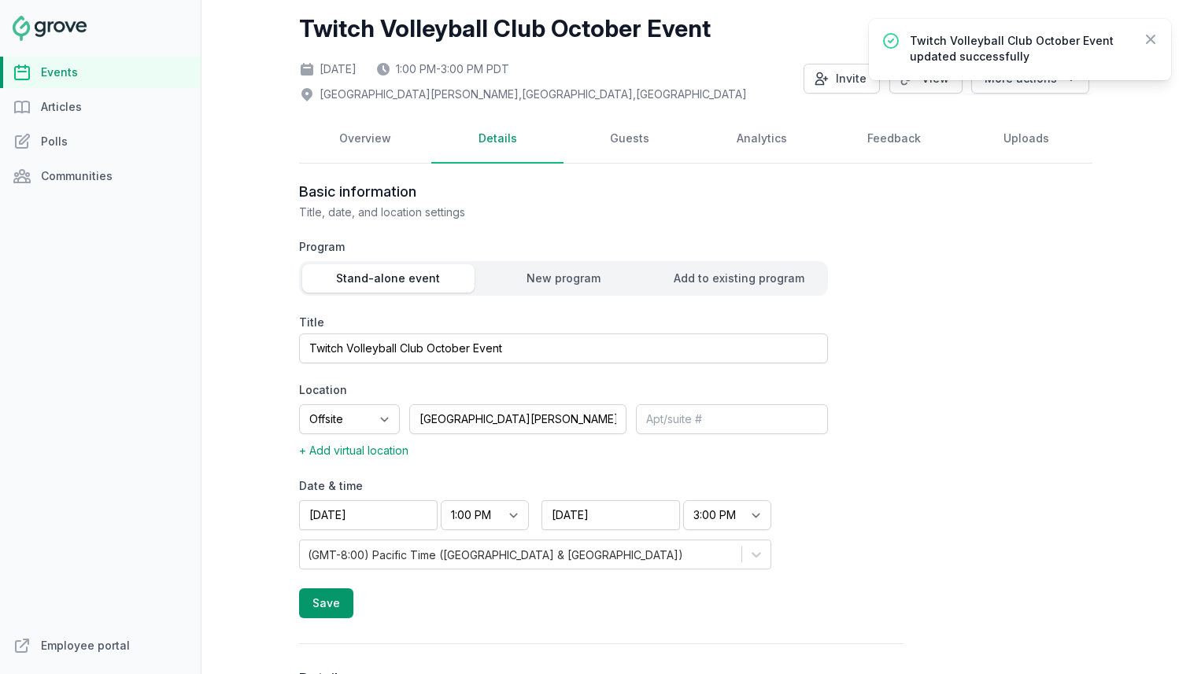
scroll to position [116, 0]
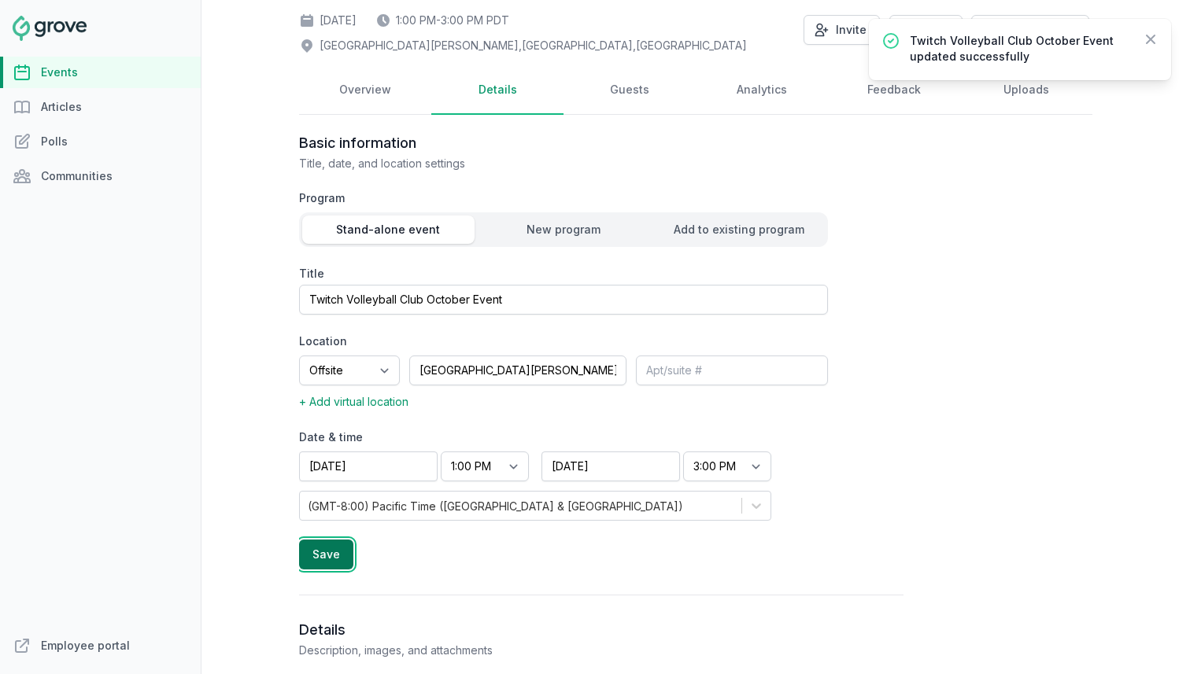
click at [318, 558] on button "Save" at bounding box center [326, 555] width 54 height 30
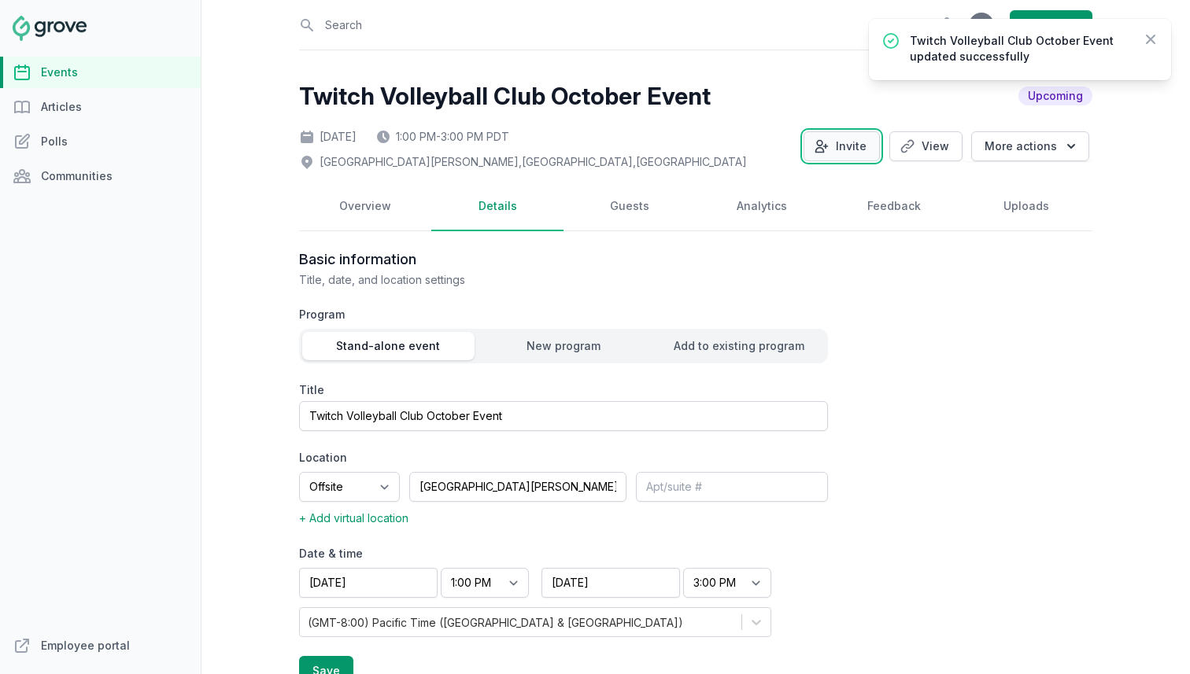
click at [829, 143] on icon "button" at bounding box center [822, 147] width 16 height 16
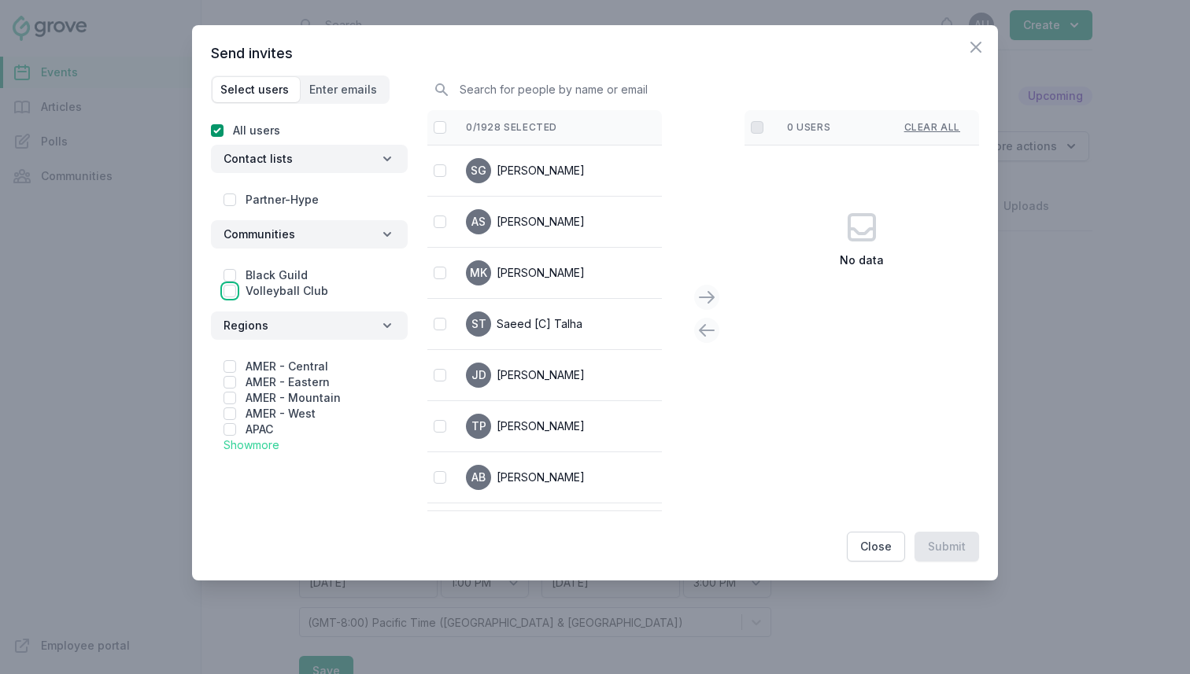
click at [227, 289] on input "checkbox" at bounding box center [230, 291] width 13 height 13
checkbox input "true"
checkbox input "false"
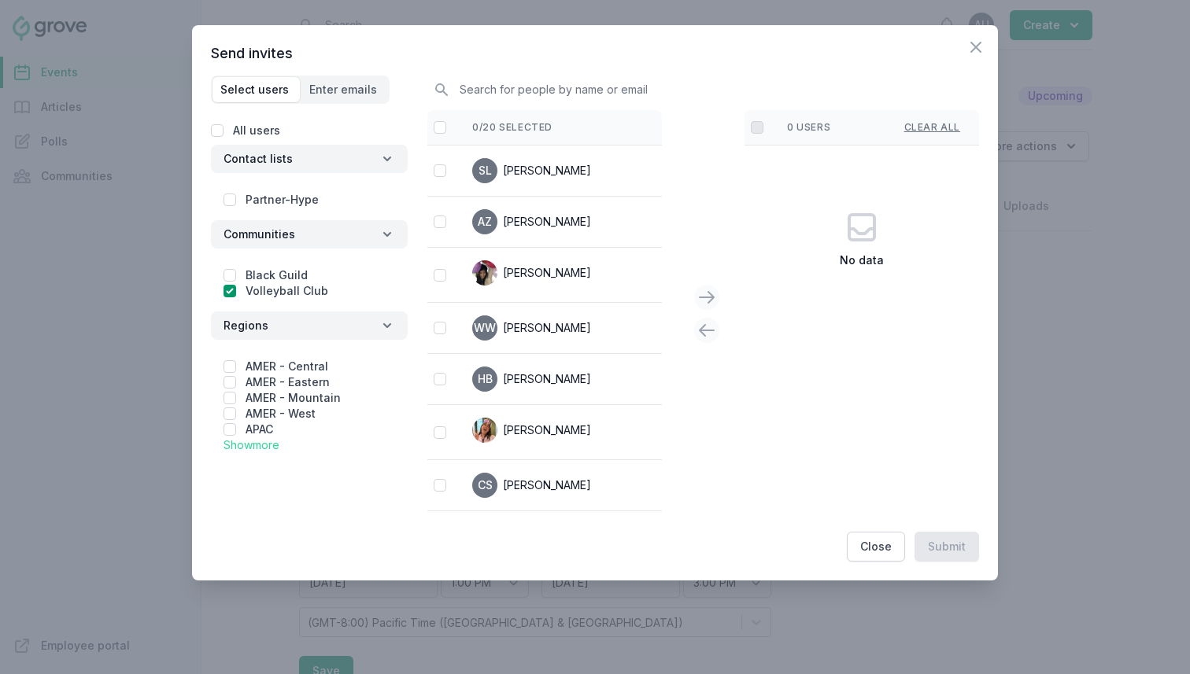
click at [435, 119] on th at bounding box center [440, 127] width 26 height 35
click at [440, 131] on input "checkbox" at bounding box center [440, 127] width 13 height 13
checkbox input "false"
checkbox input "true"
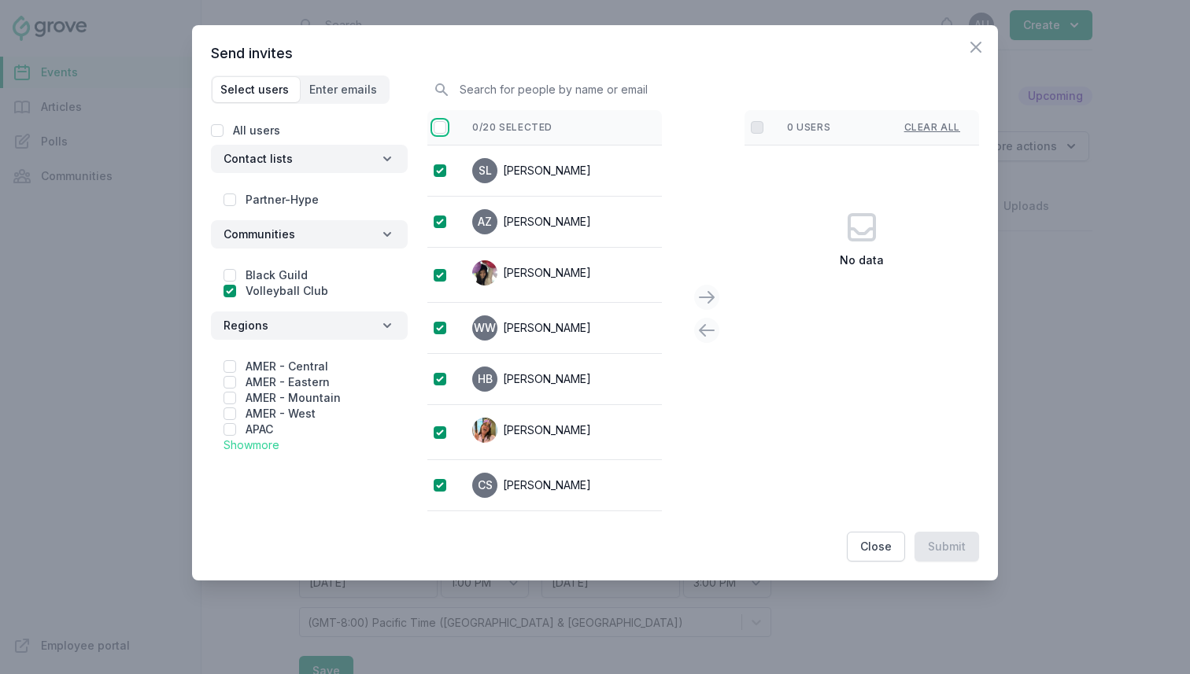
checkbox input "true"
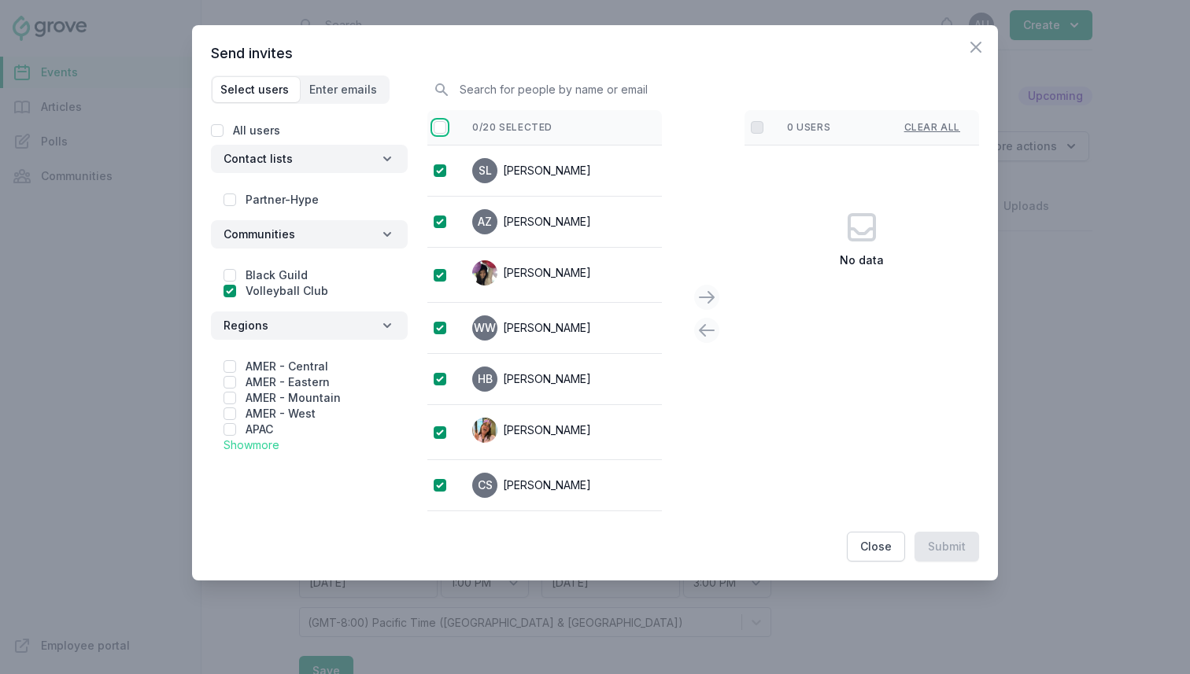
checkbox input "true"
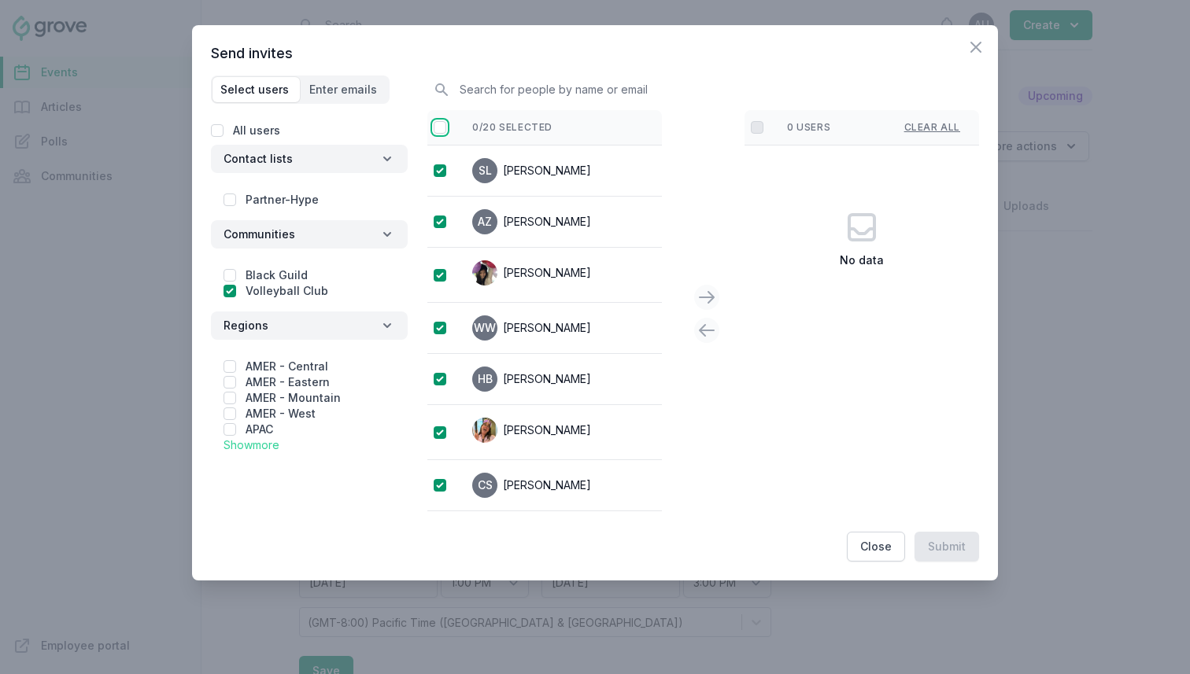
checkbox input "true"
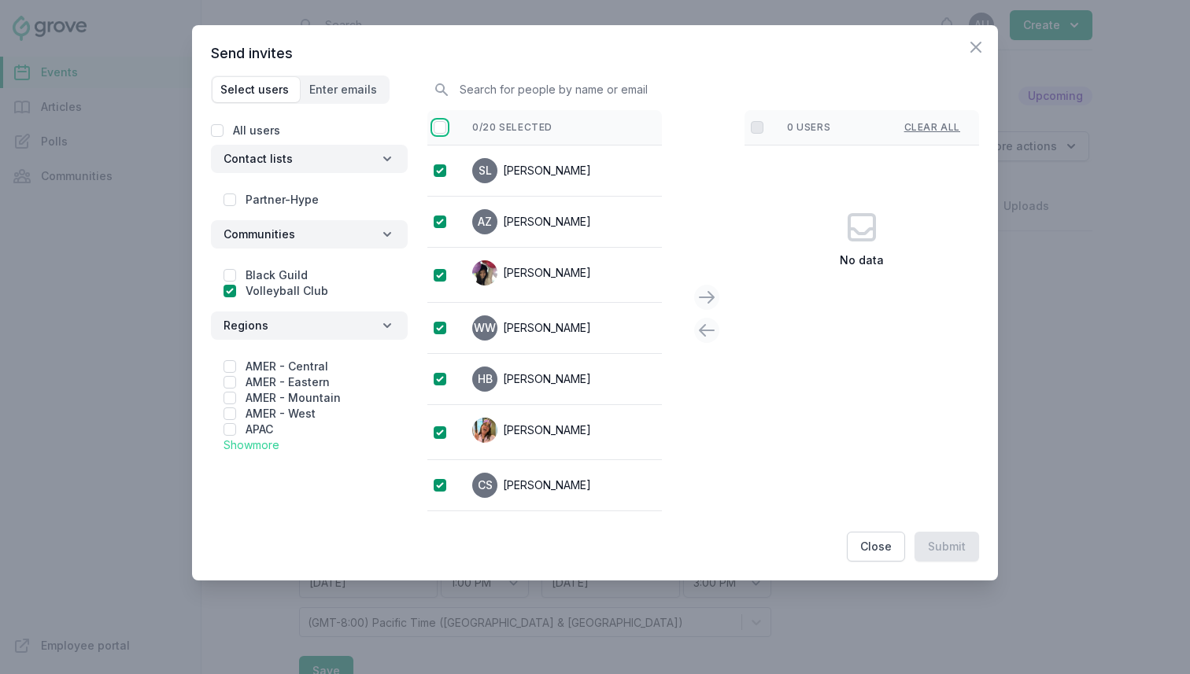
checkbox input "true"
click at [700, 293] on icon at bounding box center [706, 297] width 19 height 19
checkbox input "false"
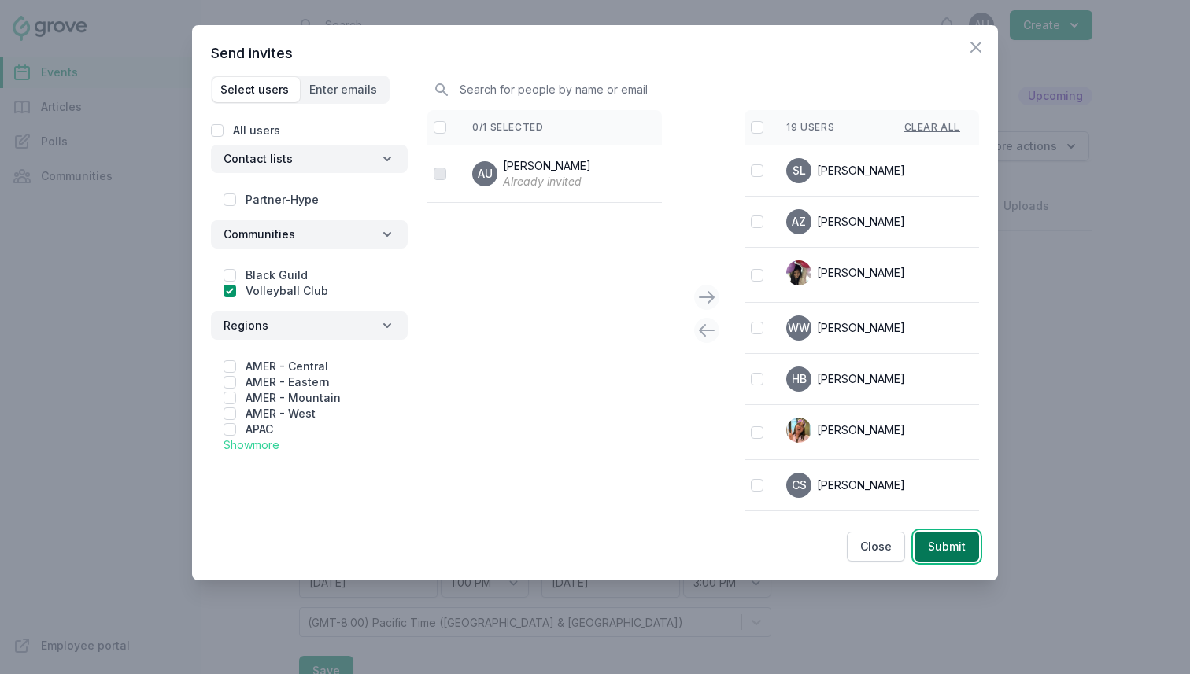
click at [943, 556] on button "Submit" at bounding box center [946, 547] width 65 height 30
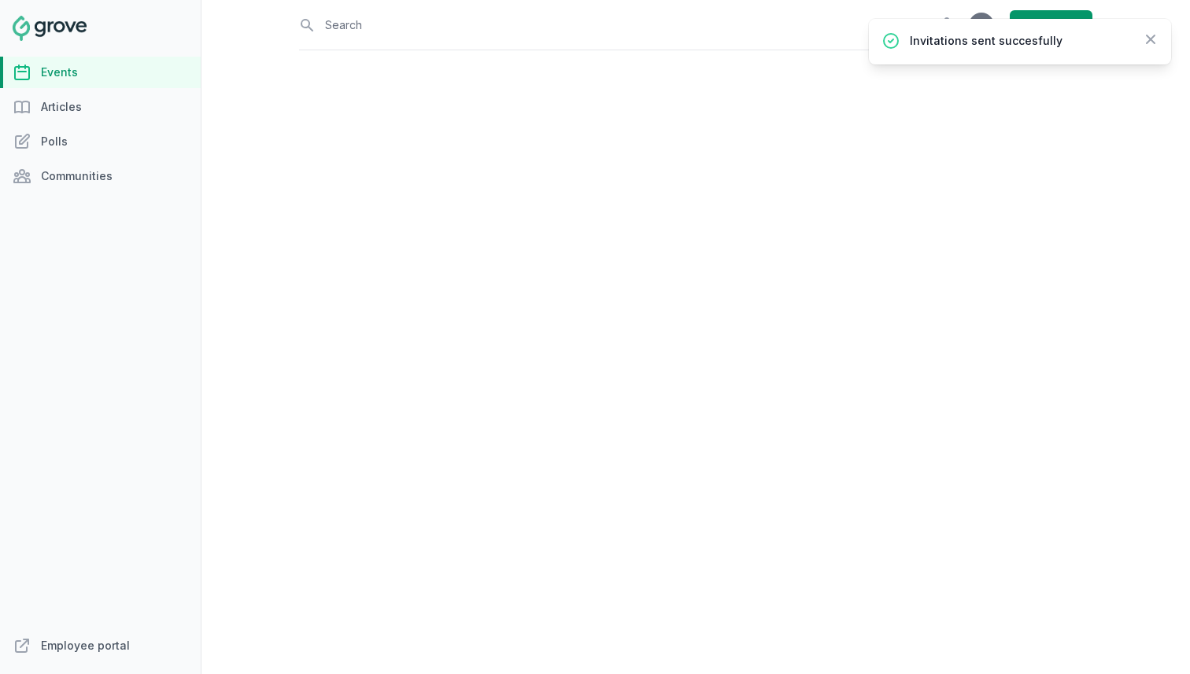
select select "offsite"
select select "1:00 PM"
select select "3:00 PM"
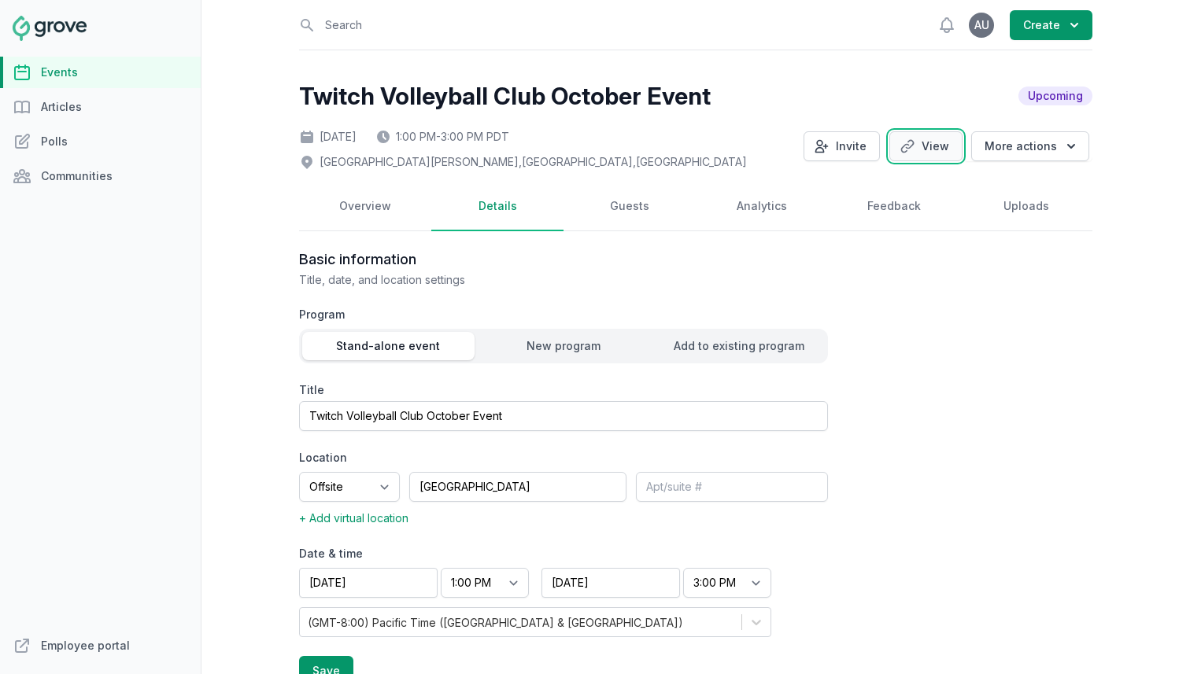
click at [951, 143] on link "View" at bounding box center [925, 146] width 73 height 30
